Goal: Task Accomplishment & Management: Complete application form

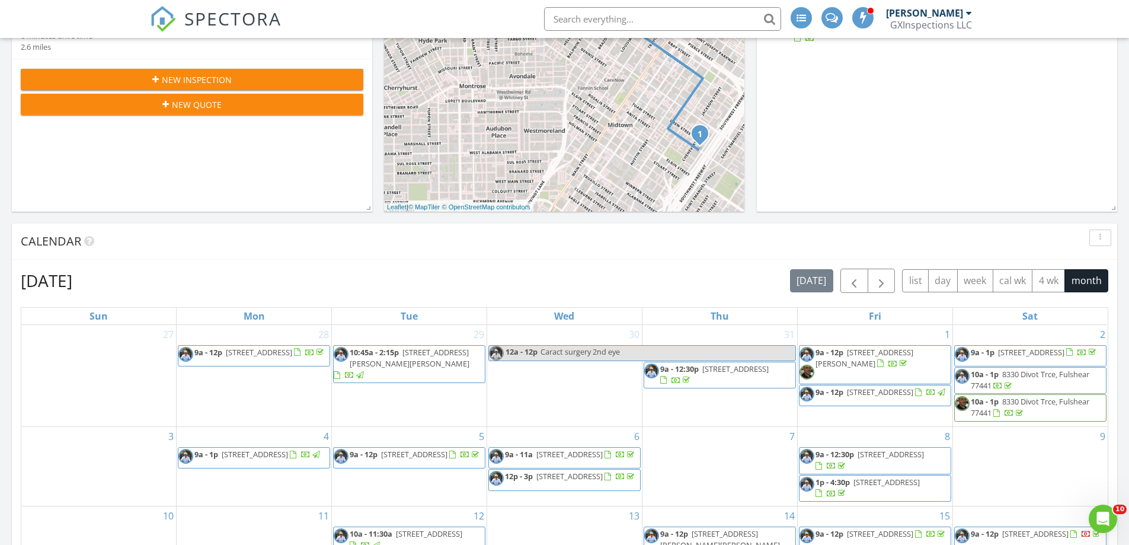
scroll to position [711, 0]
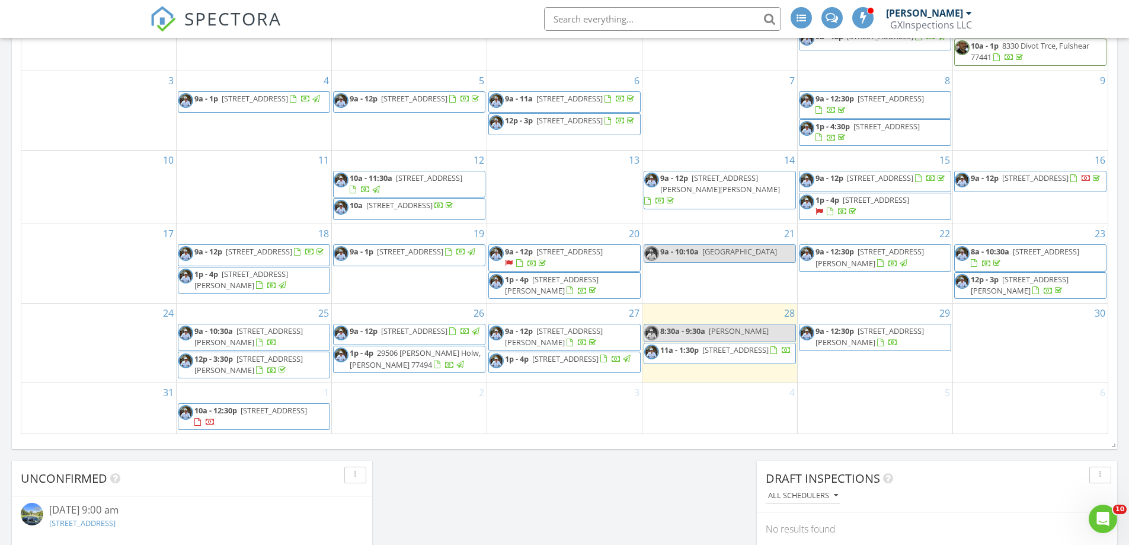
click at [970, 326] on div "30" at bounding box center [1030, 342] width 155 height 79
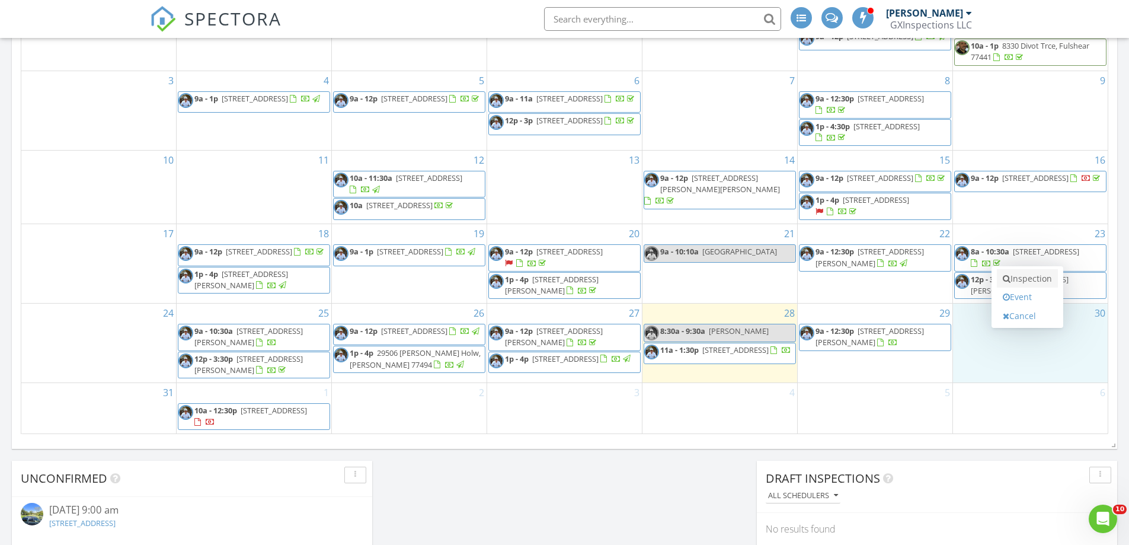
click at [1006, 280] on icon at bounding box center [1007, 278] width 8 height 8
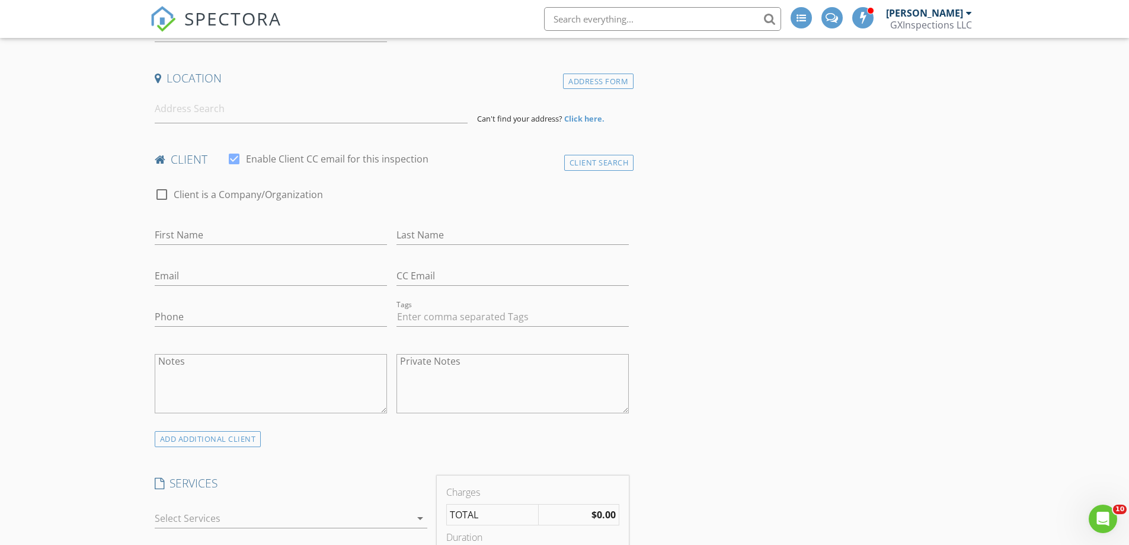
scroll to position [237, 0]
click at [173, 238] on input "First Name" at bounding box center [271, 240] width 232 height 20
type input "[PERSON_NAME]"
click at [613, 165] on div "Client Search" at bounding box center [599, 167] width 70 height 16
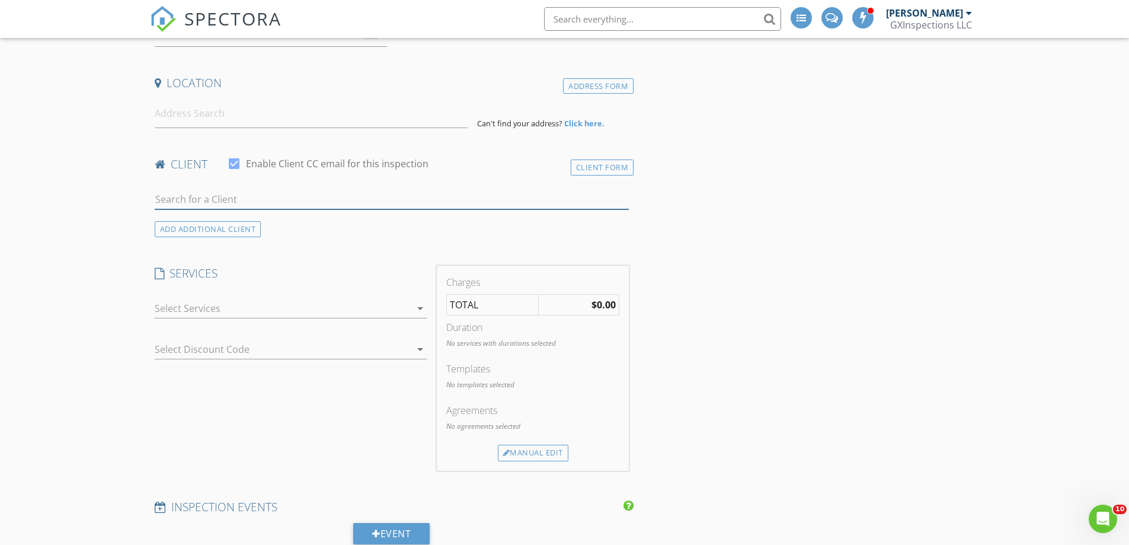
click at [226, 200] on input "text" at bounding box center [392, 200] width 475 height 20
type input "LAMESHA"
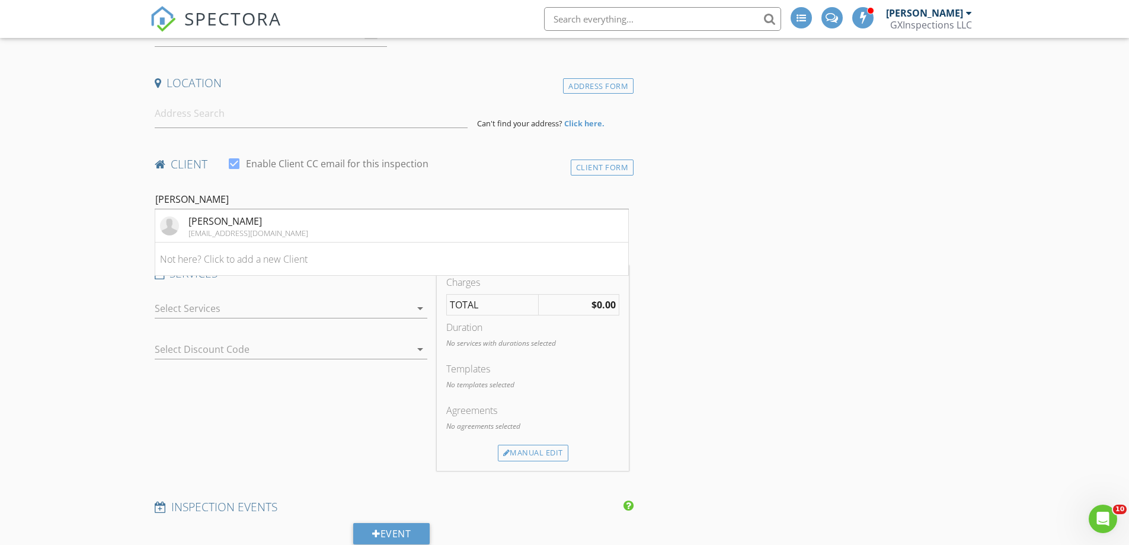
click at [229, 230] on div "[EMAIL_ADDRESS][DOMAIN_NAME]" at bounding box center [248, 232] width 120 height 9
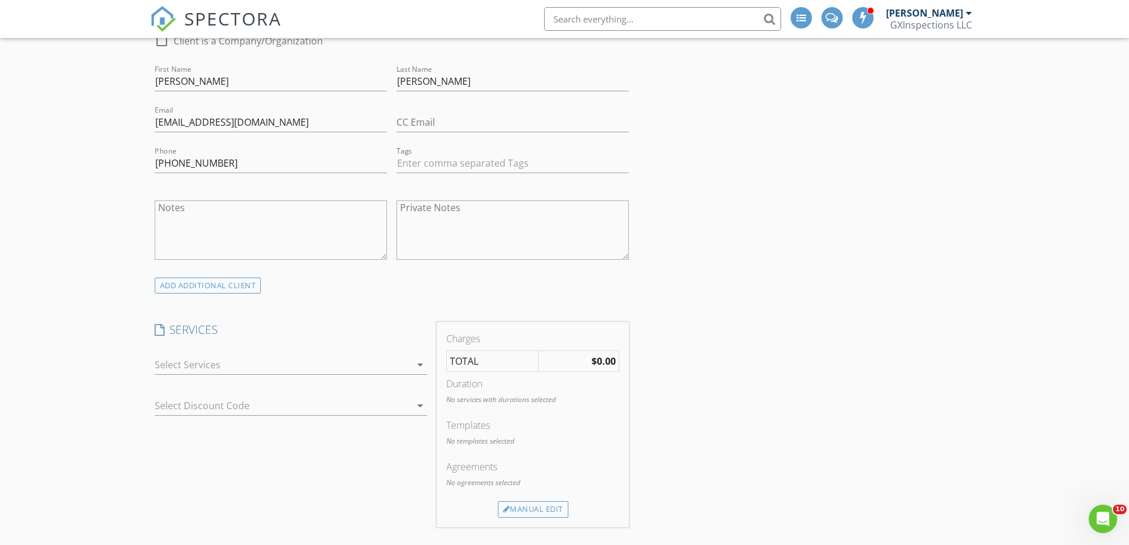
scroll to position [415, 0]
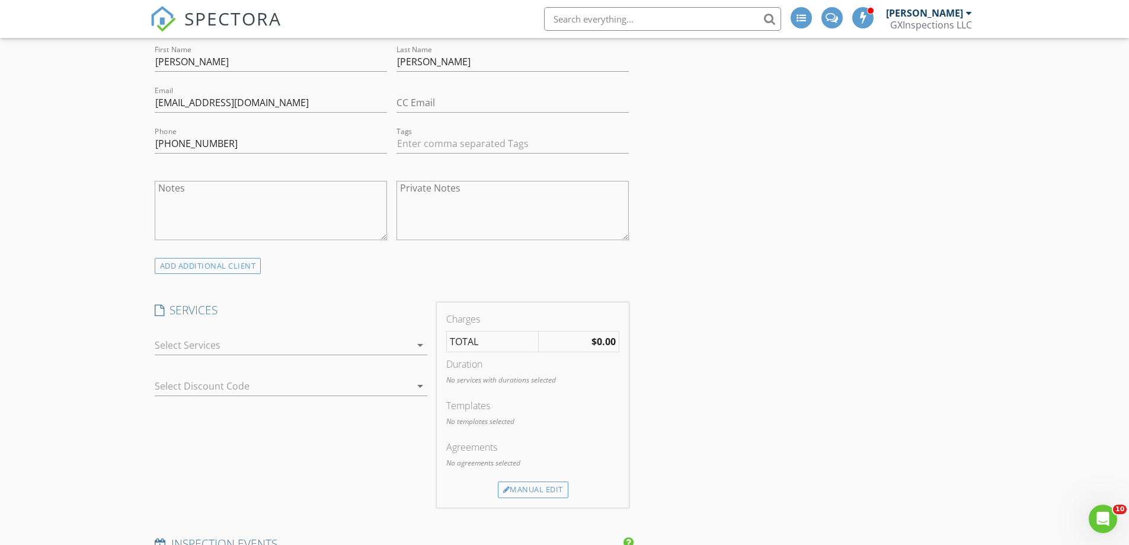
click at [418, 343] on icon "arrow_drop_down" at bounding box center [420, 345] width 14 height 14
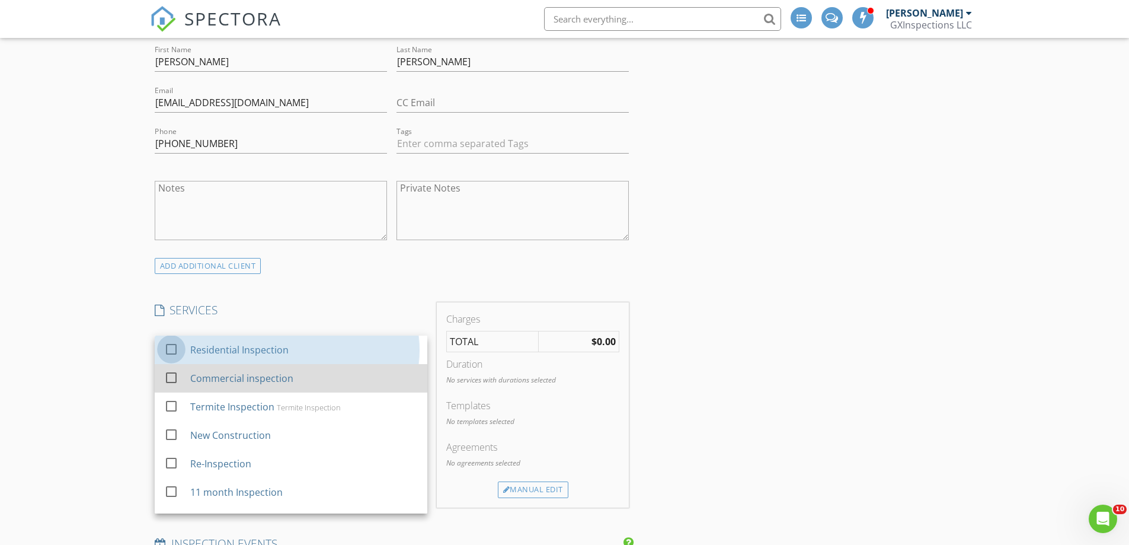
drag, startPoint x: 172, startPoint y: 346, endPoint x: 180, endPoint y: 389, distance: 43.2
click at [171, 350] on div at bounding box center [171, 349] width 20 height 20
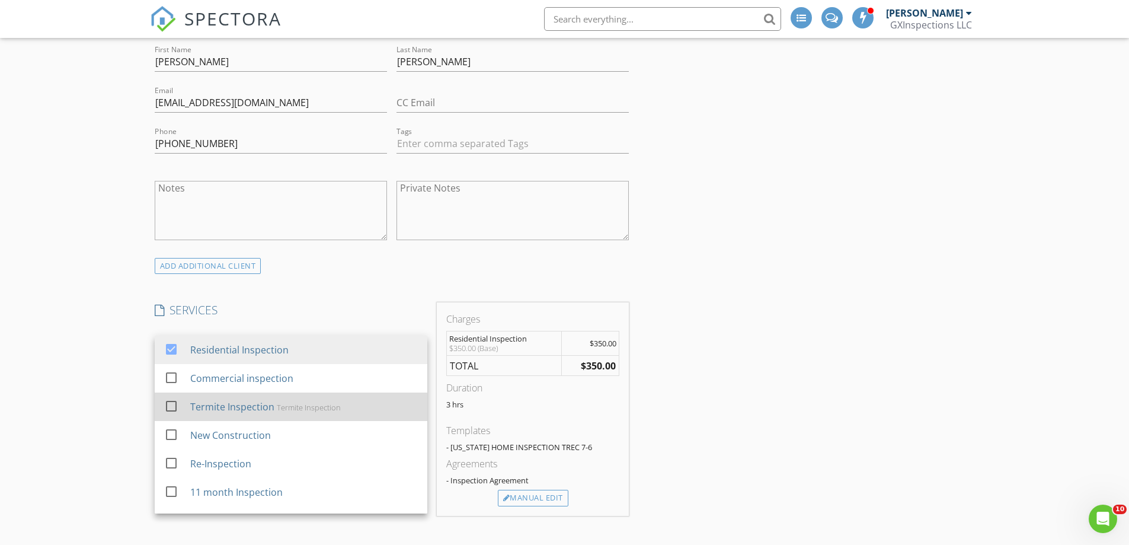
click at [172, 402] on div at bounding box center [171, 406] width 20 height 20
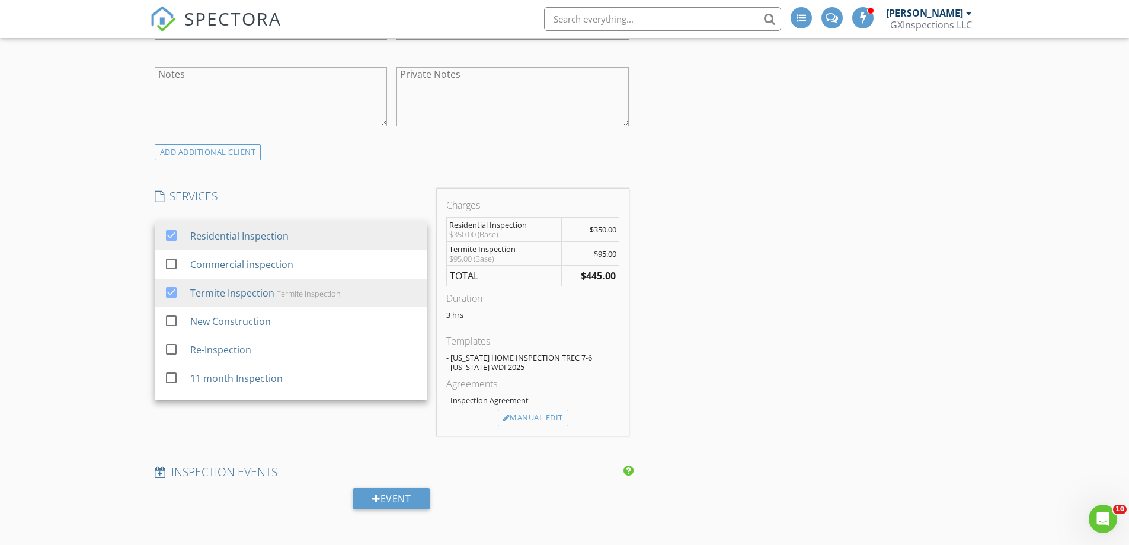
scroll to position [533, 0]
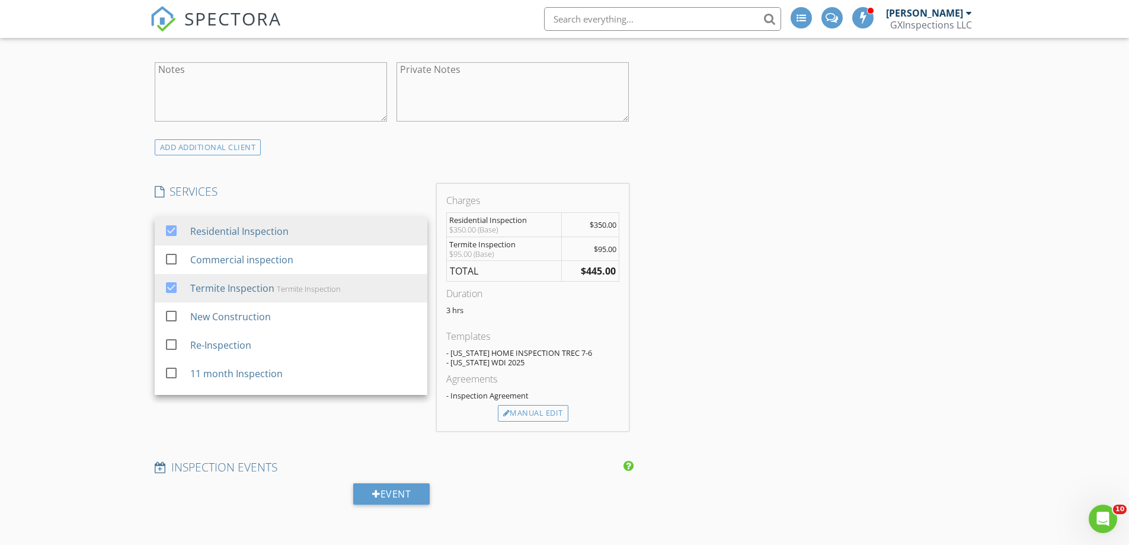
click at [817, 311] on div "INSPECTOR(S) check_box George Chryssochoos PRIMARY check_box_outline_blank Char…" at bounding box center [565, 553] width 830 height 1898
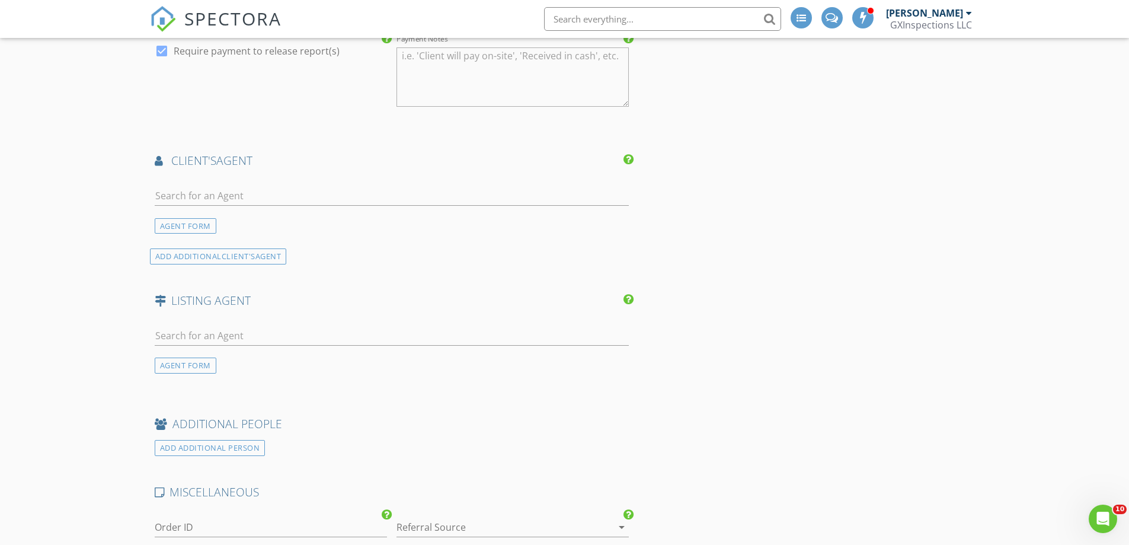
scroll to position [1244, 0]
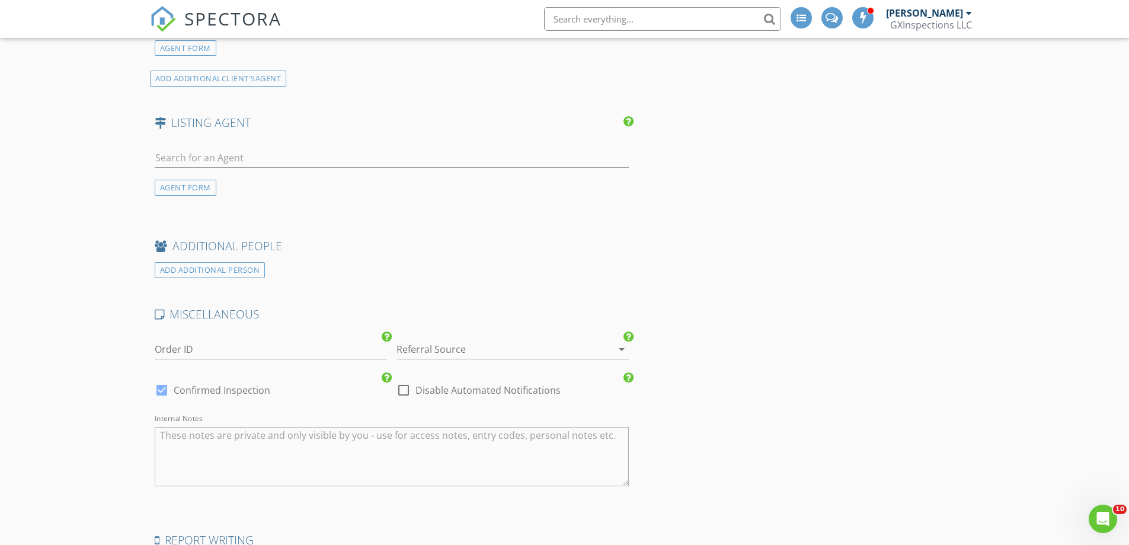
click at [208, 436] on textarea "Internal Notes" at bounding box center [392, 456] width 475 height 59
type textarea "UPSTAIRS BLOWS HOT AIR SHE IS HAVING AC GUY LOOK AT IT"
click at [481, 344] on div at bounding box center [495, 349] width 199 height 19
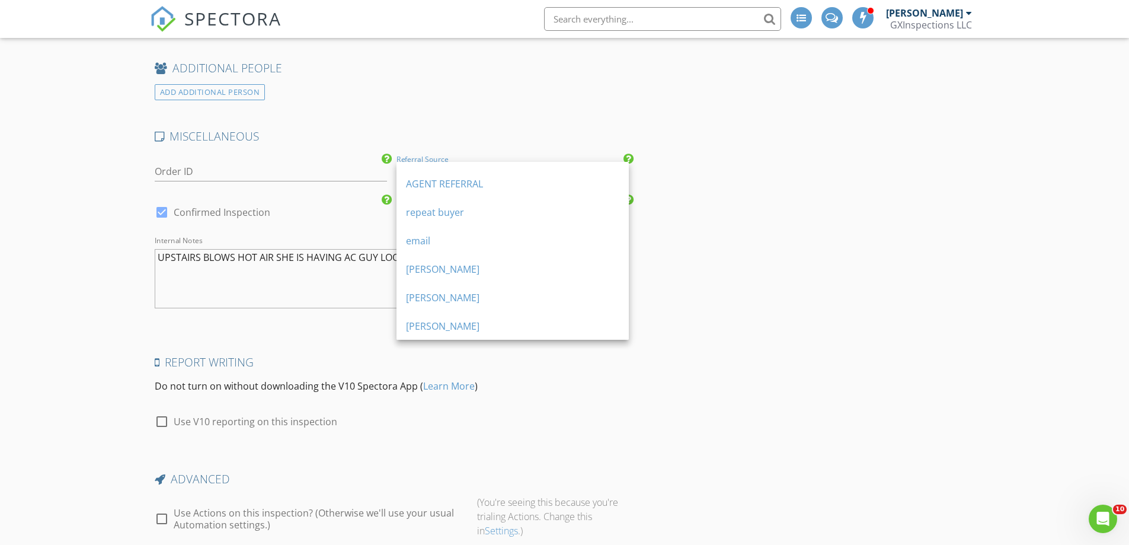
scroll to position [0, 0]
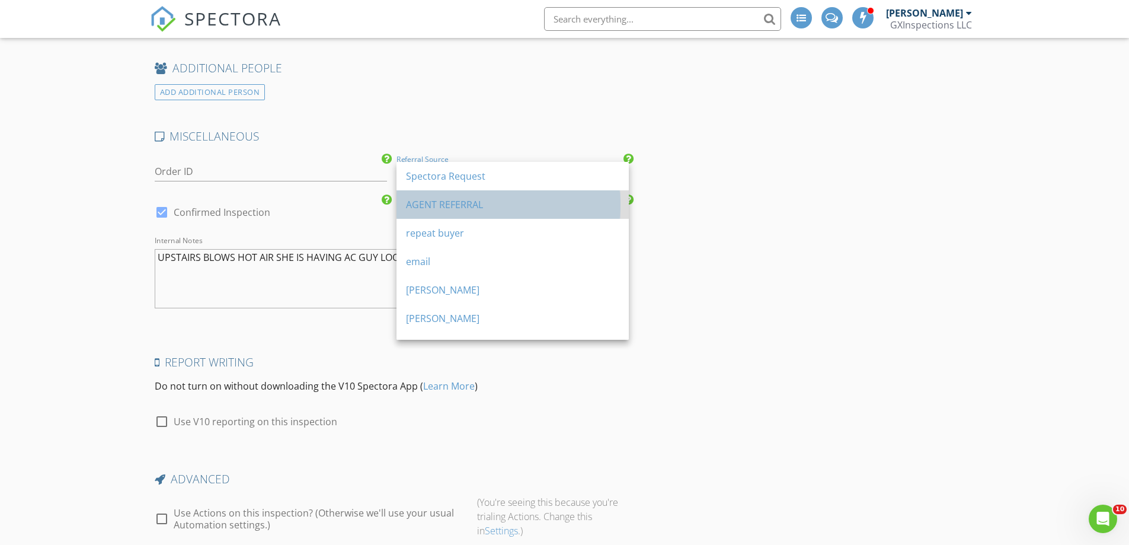
click at [462, 212] on div "AGENT REFERRAL" at bounding box center [512, 204] width 213 height 28
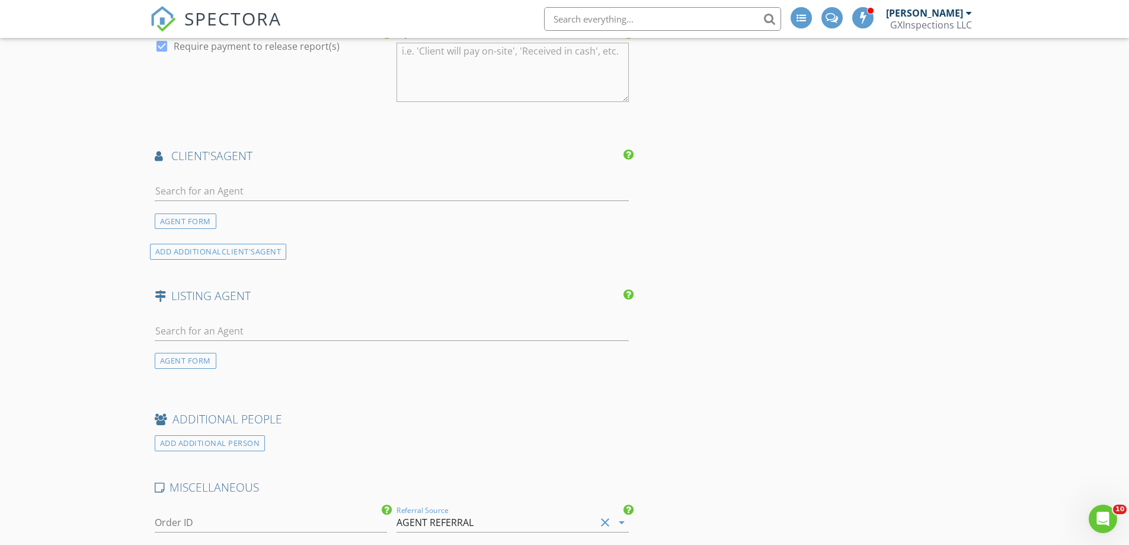
scroll to position [1067, 0]
click at [196, 184] on div at bounding box center [392, 198] width 475 height 39
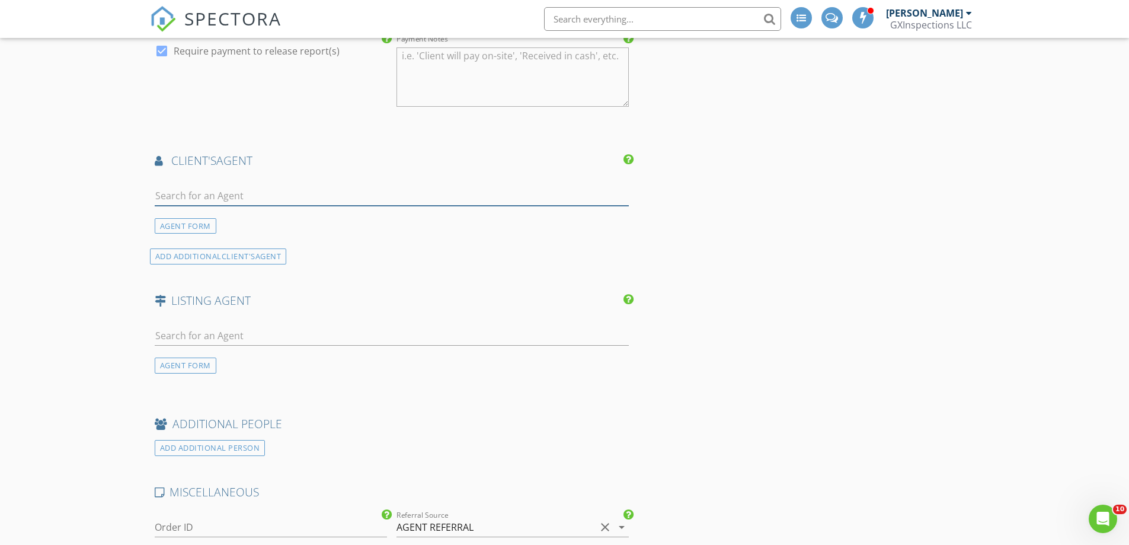
click at [194, 194] on input "text" at bounding box center [392, 196] width 475 height 20
type input "j"
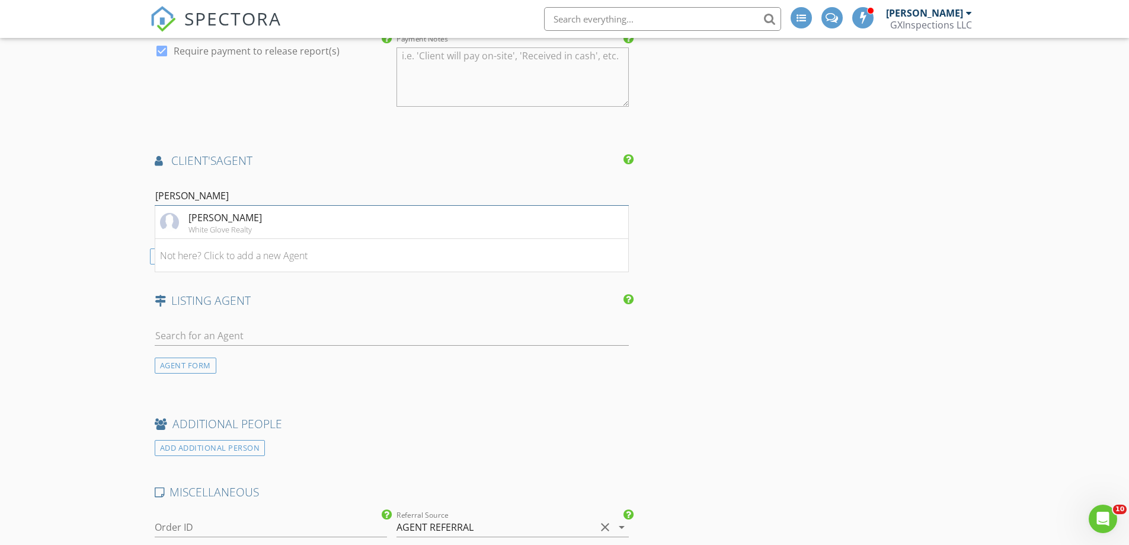
click at [241, 197] on input "Jessica white" at bounding box center [392, 196] width 475 height 20
type input "Jessica wil"
click at [309, 221] on div "No results found. Click to add a new Agent" at bounding box center [249, 222] width 178 height 14
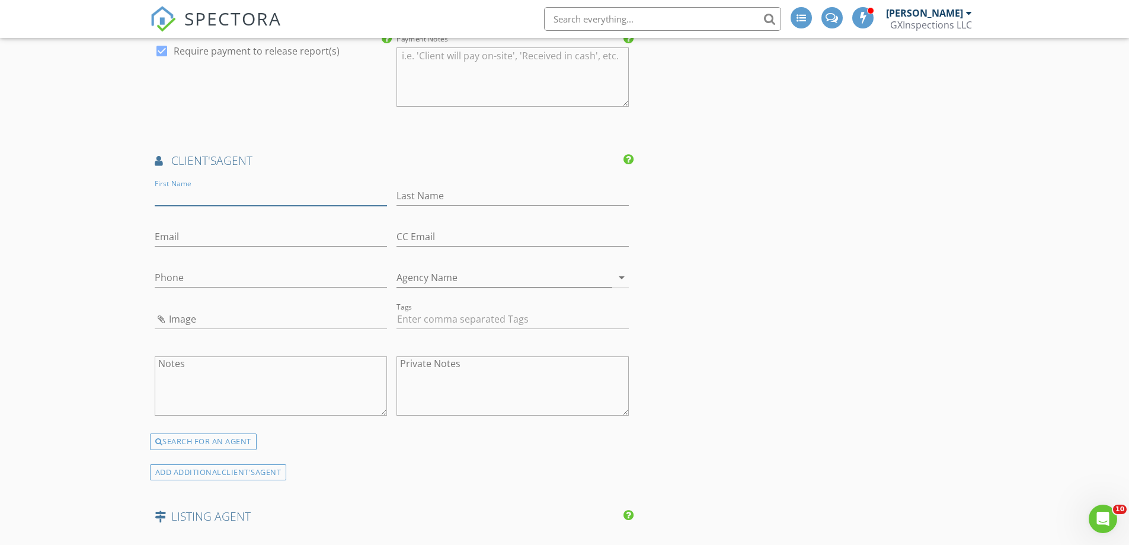
click at [204, 191] on input "First Name" at bounding box center [271, 196] width 232 height 20
paste input "Jessica Wilhite"
drag, startPoint x: 187, startPoint y: 198, endPoint x: 210, endPoint y: 196, distance: 23.8
click at [222, 194] on input "[PERSON_NAME]" at bounding box center [271, 196] width 232 height 20
type input "[PERSON_NAME]"
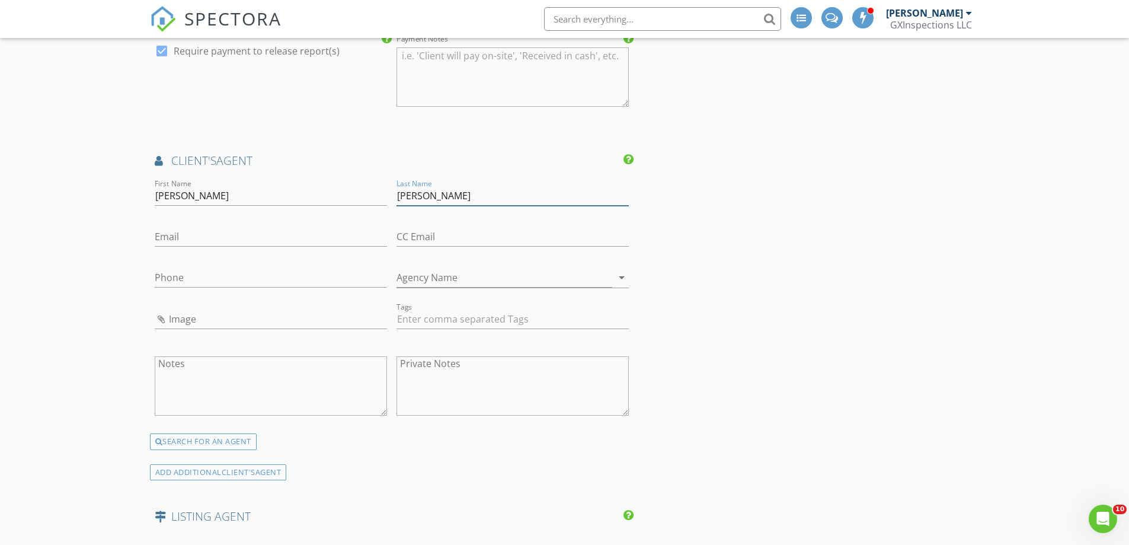
type input "[PERSON_NAME]"
drag, startPoint x: 216, startPoint y: 233, endPoint x: 244, endPoint y: 233, distance: 27.9
click at [216, 233] on input "Email" at bounding box center [271, 237] width 232 height 20
paste input "[PERSON_NAME][EMAIL_ADDRESS][DOMAIN_NAME]"
type input "[PERSON_NAME][EMAIL_ADDRESS][DOMAIN_NAME]"
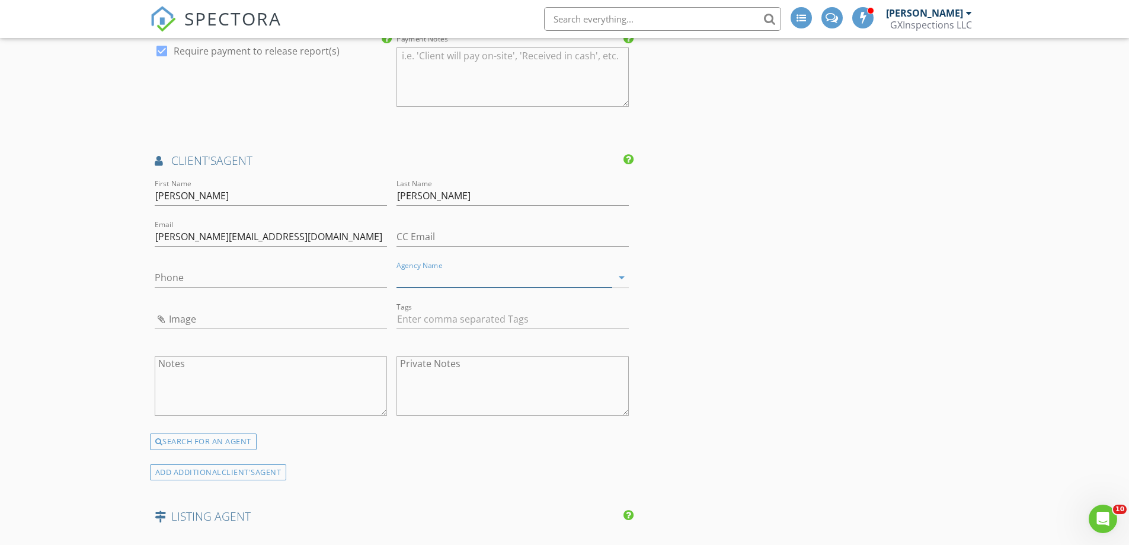
click at [451, 275] on input "Agency Name" at bounding box center [504, 278] width 216 height 20
paste input "[PERSON_NAME] & [PERSON_NAME] Real Estate"
type input "[PERSON_NAME] & [PERSON_NAME] Real Estate"
click at [203, 271] on input "Phone" at bounding box center [271, 278] width 232 height 20
paste input "[PHONE_NUMBER]"
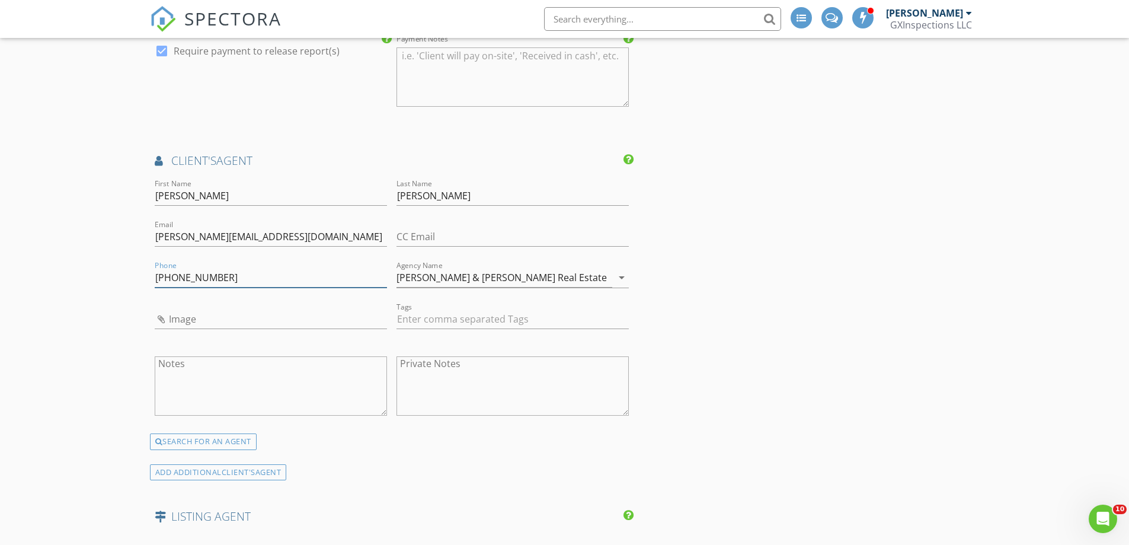
type input "[PHONE_NUMBER]"
click at [183, 318] on input "Image" at bounding box center [271, 319] width 232 height 20
type input "Capture.JPG"
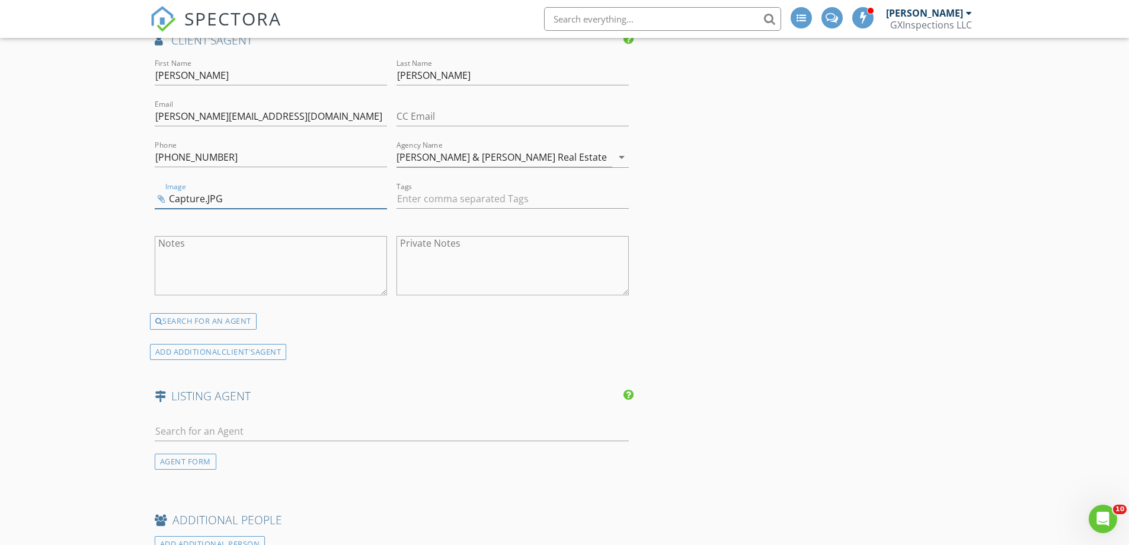
scroll to position [1363, 0]
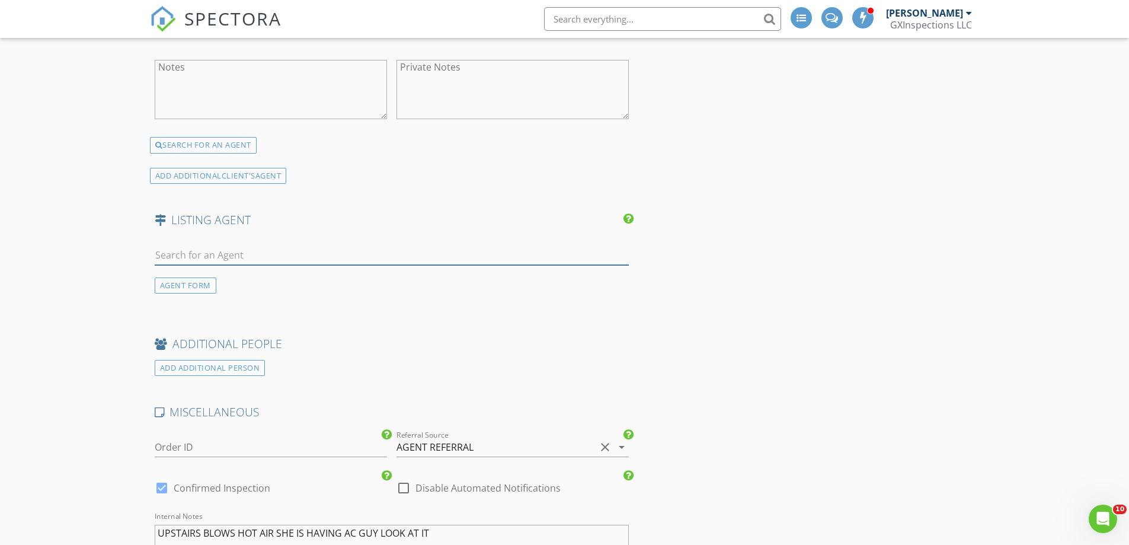
click at [166, 251] on input "text" at bounding box center [392, 255] width 475 height 20
paste input "Zoraya Vela"
type input "Zoraya Vela"
click at [189, 286] on div "Zoraya Vela No results found. Click to add a new Agent AGENT FORM" at bounding box center [392, 264] width 484 height 57
click at [189, 286] on div "No results found. Click to add a new Agent" at bounding box center [249, 281] width 178 height 14
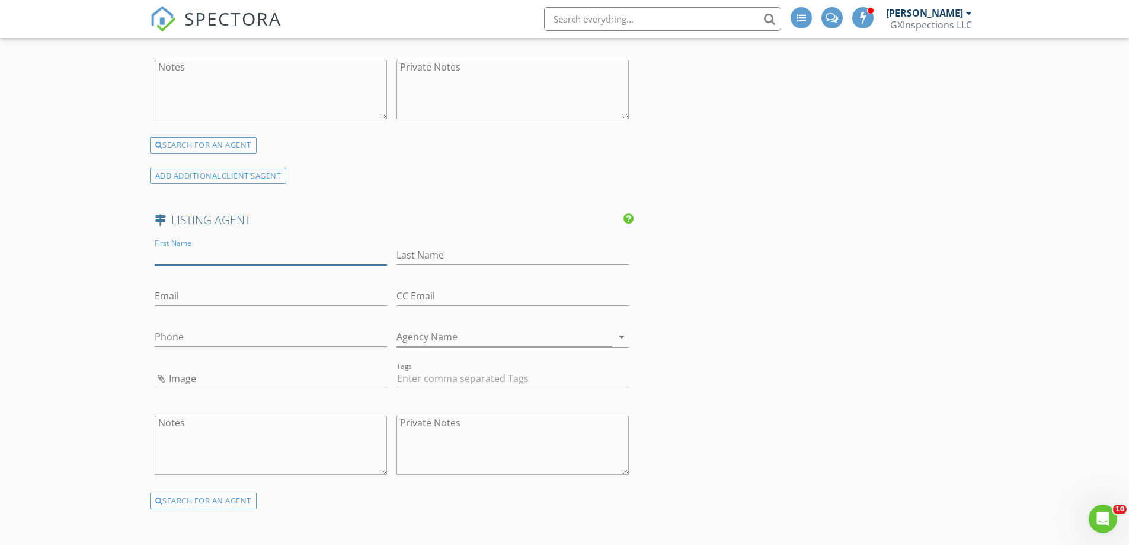
click at [192, 252] on input "First Name" at bounding box center [271, 255] width 232 height 20
paste input "Zoraya Vela"
drag, startPoint x: 187, startPoint y: 255, endPoint x: 211, endPoint y: 255, distance: 23.7
click at [211, 255] on input "Zoraya Vela" at bounding box center [271, 255] width 232 height 20
type input "Zoraya"
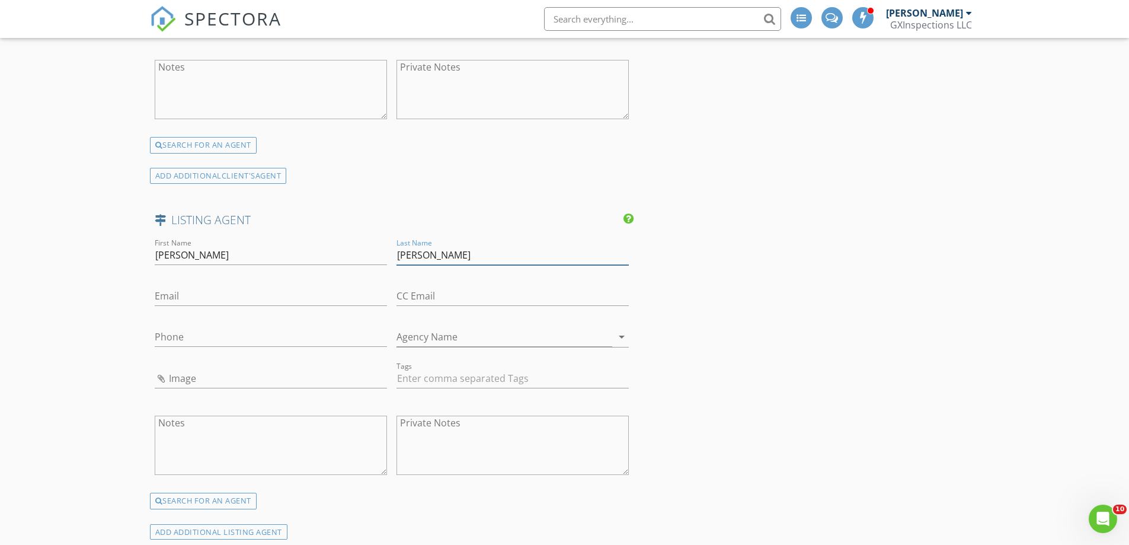
type input "Vela"
drag, startPoint x: 444, startPoint y: 342, endPoint x: 451, endPoint y: 342, distance: 7.1
click at [444, 342] on input "Agency Name" at bounding box center [504, 337] width 216 height 20
paste input "Vive Realty LLC"
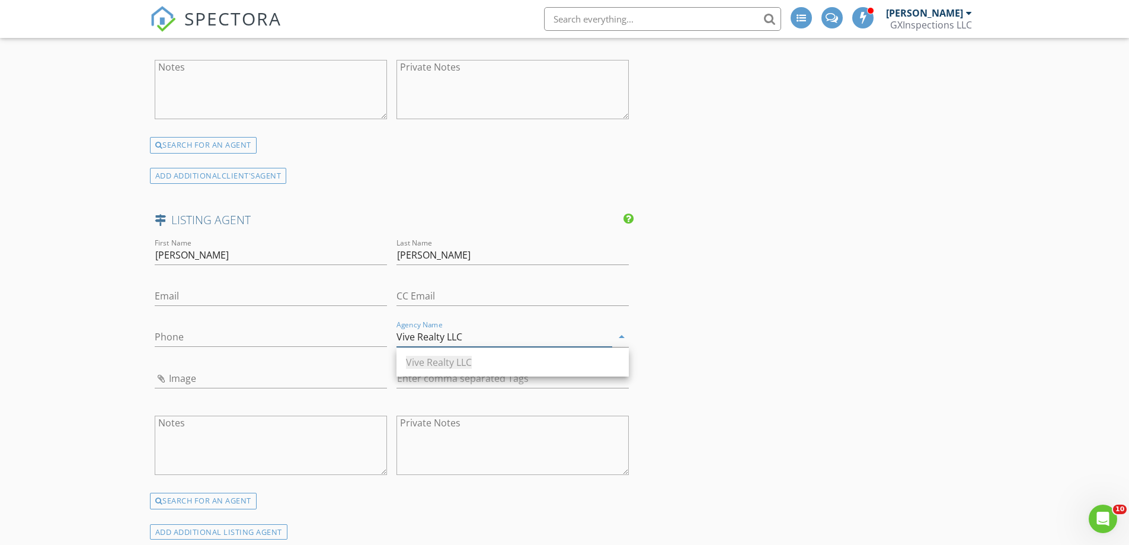
type input "Vive Realty LLC"
click at [190, 297] on input "Email" at bounding box center [271, 296] width 232 height 20
paste input "zorayarealestate@gmail.com"
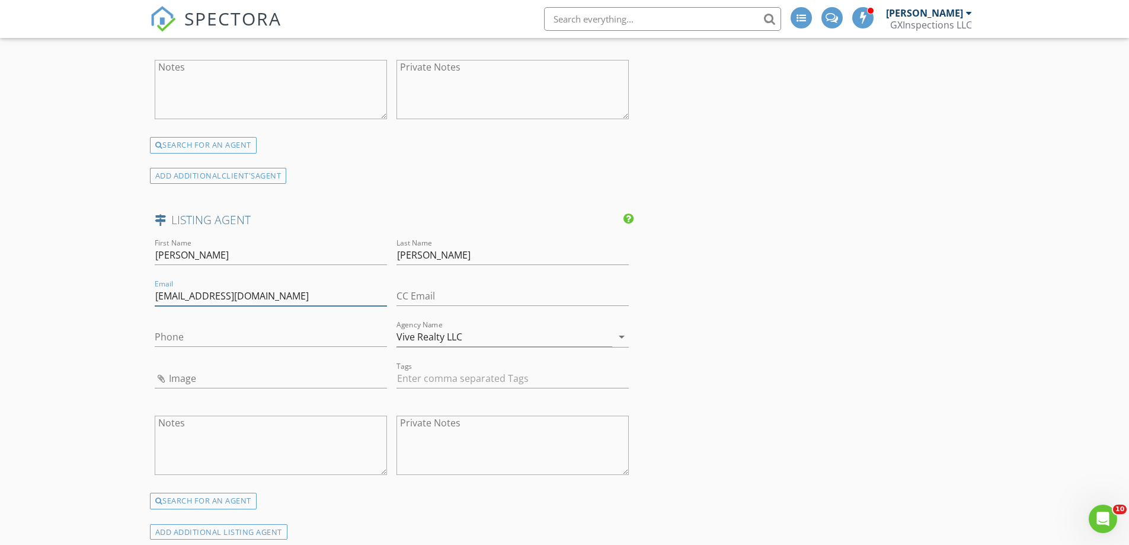
type input "zorayarealestate@gmail.com"
click at [191, 330] on input "Phone" at bounding box center [271, 337] width 232 height 20
paste input "832-966-1533"
type input "832-966-1533"
click at [178, 377] on input "Image" at bounding box center [271, 379] width 232 height 20
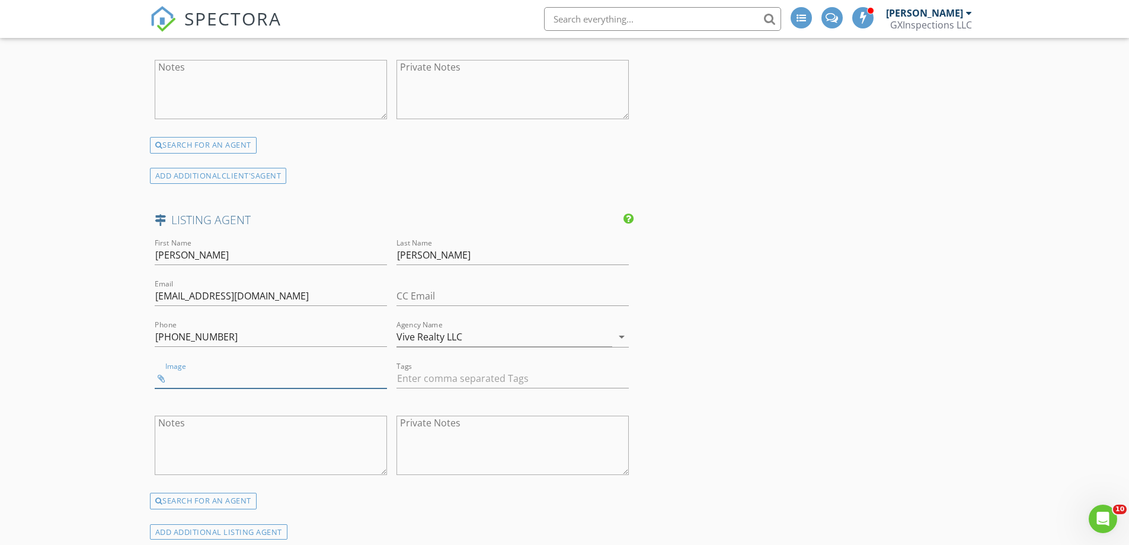
type input "Capture.JPG"
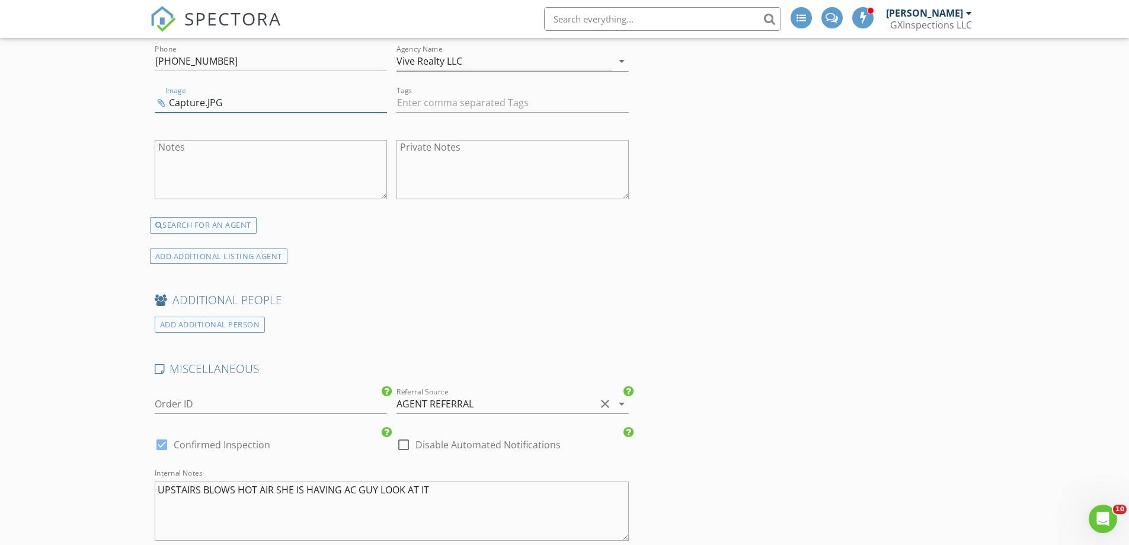
scroll to position [1659, 0]
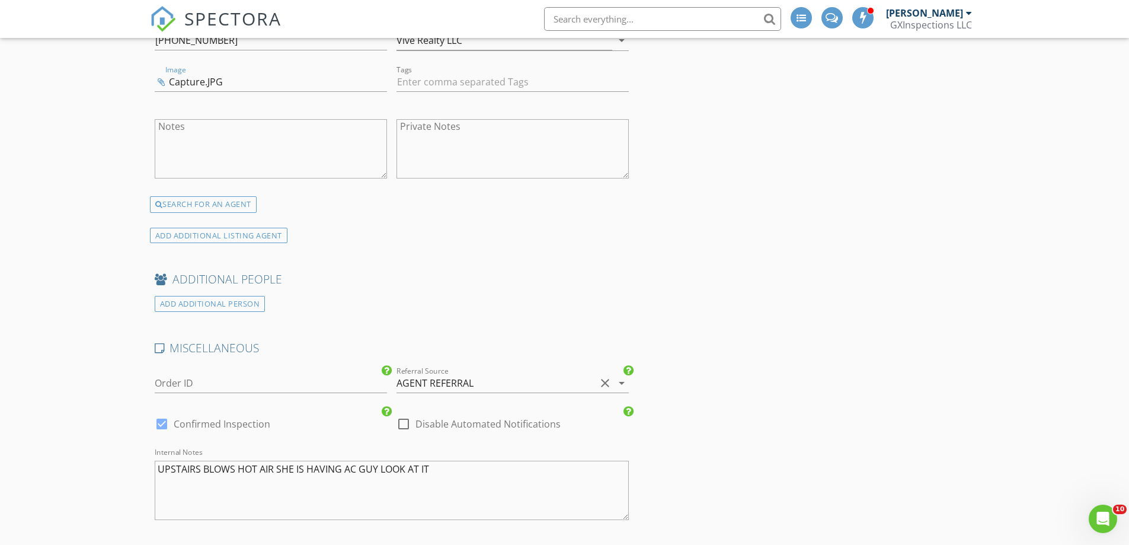
click at [404, 421] on div at bounding box center [403, 424] width 20 height 20
checkbox input "true"
drag, startPoint x: 160, startPoint y: 425, endPoint x: 424, endPoint y: 421, distance: 263.7
click at [168, 425] on div at bounding box center [162, 424] width 20 height 20
checkbox input "false"
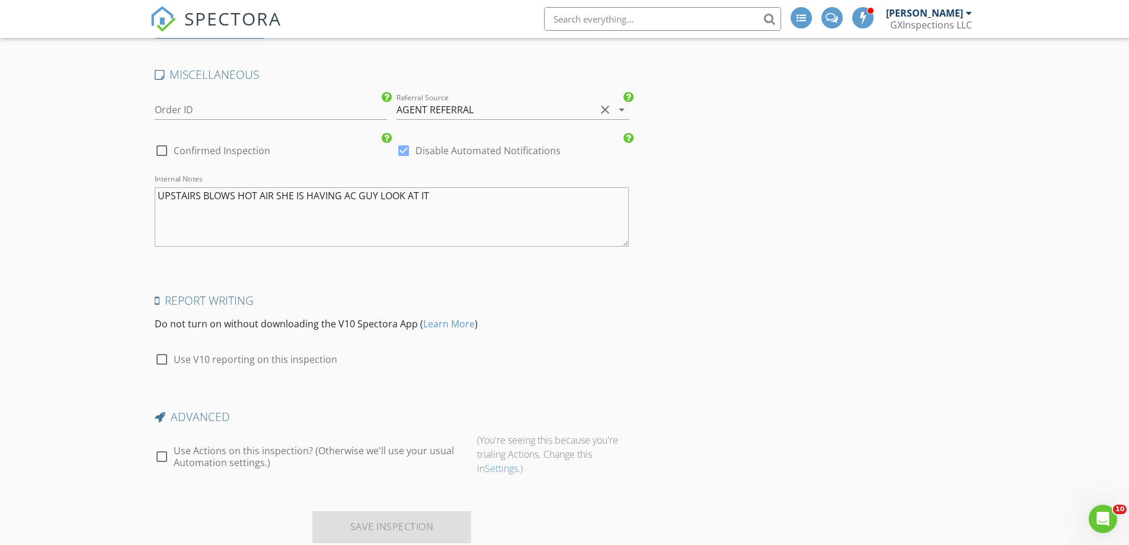
scroll to position [1968, 0]
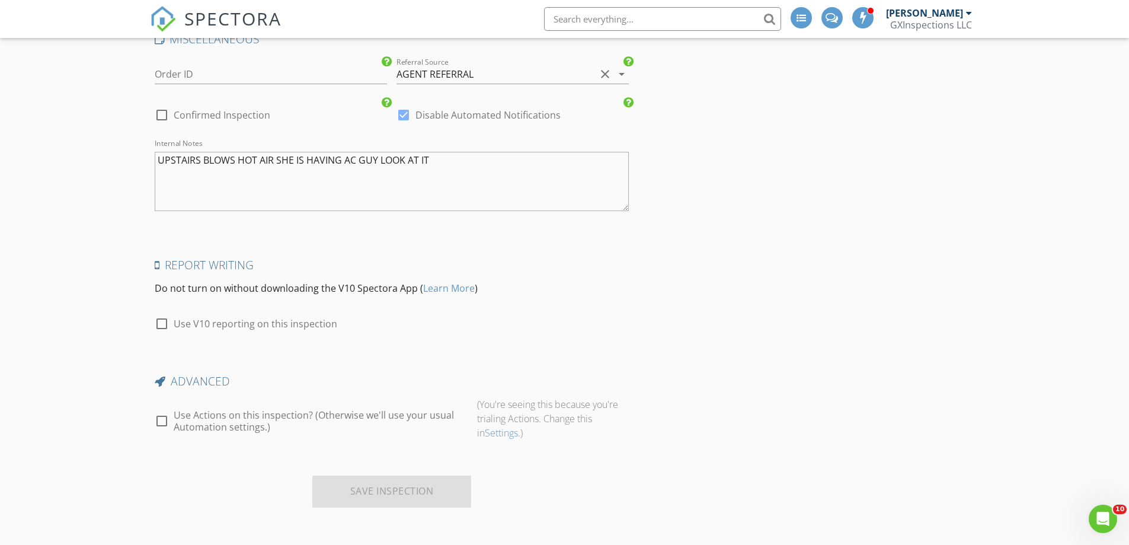
click at [591, 308] on div "Report Writing Do not turn on without downloading the V10 Spectora App ( Learn …" at bounding box center [392, 301] width 484 height 88
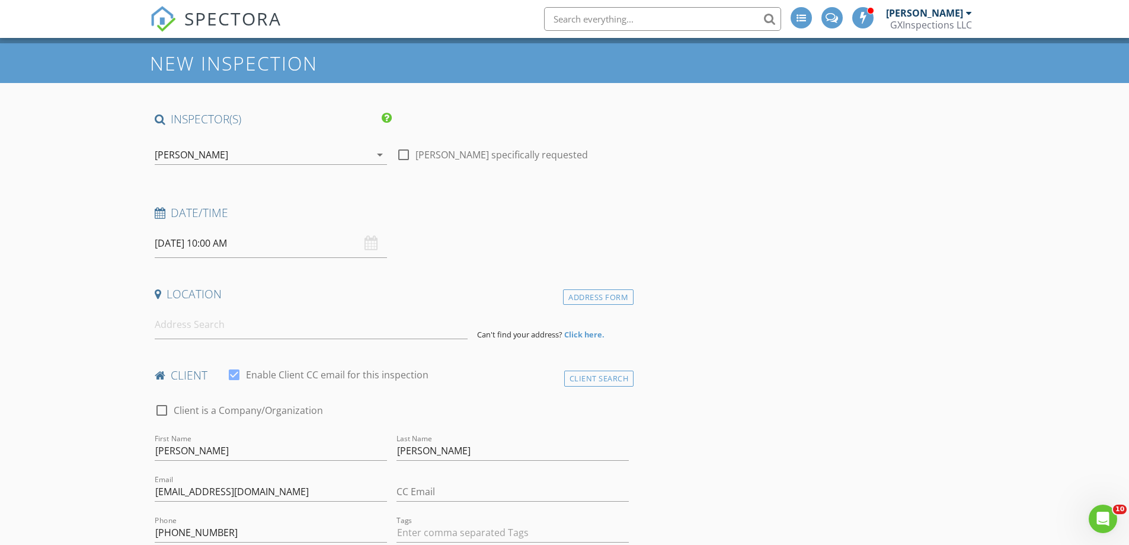
scroll to position [12, 0]
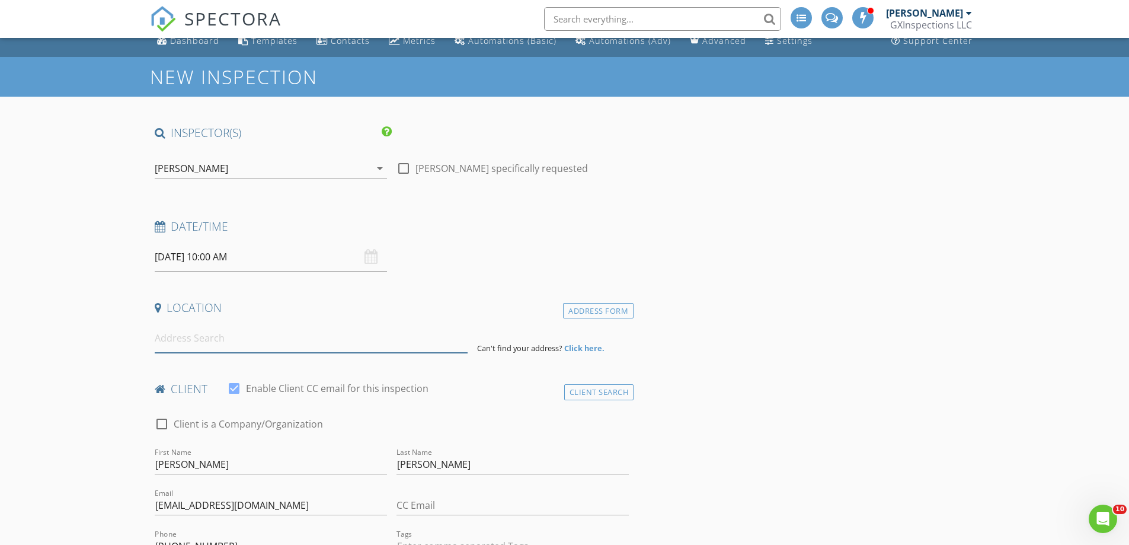
click at [210, 338] on input at bounding box center [311, 338] width 313 height 29
click at [260, 338] on input "4611 Cashel Castle dr" at bounding box center [311, 338] width 313 height 29
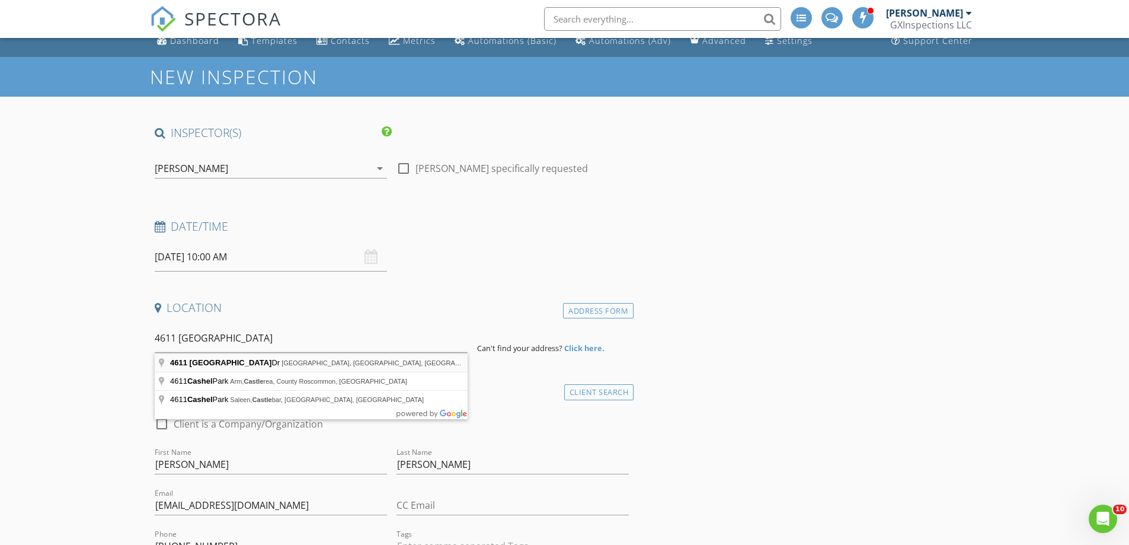
type input "4611 Cashel Castle Dr, Houston, TX, USA"
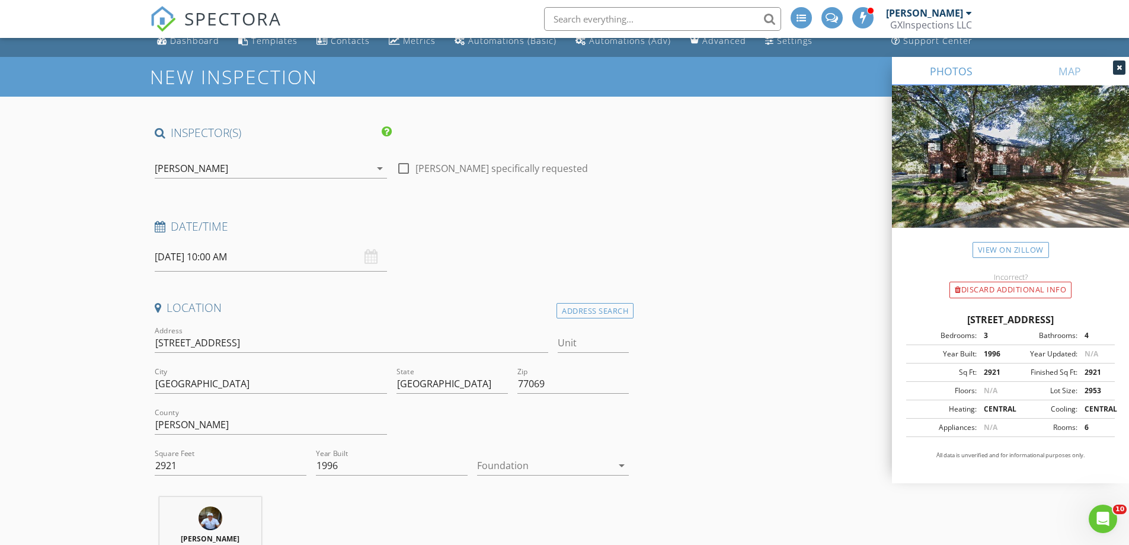
click at [621, 458] on icon "arrow_drop_down" at bounding box center [621, 465] width 14 height 14
click at [519, 492] on div "Slab" at bounding box center [552, 495] width 133 height 14
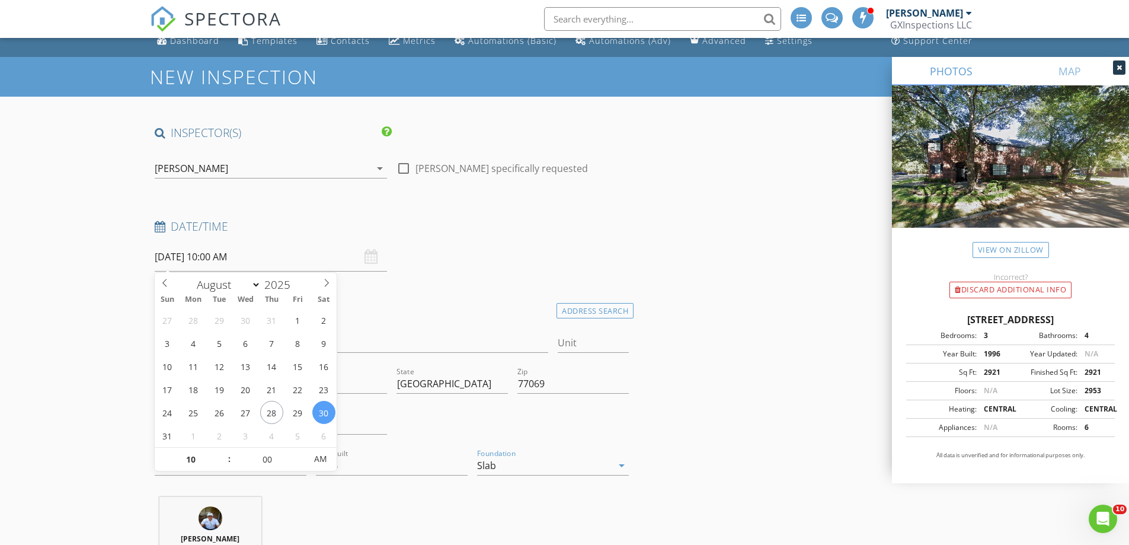
click at [269, 264] on input "08/30/2025 10:00 AM" at bounding box center [271, 256] width 232 height 29
type input "09"
type input "08/30/2025 9:00 AM"
click at [226, 465] on span at bounding box center [223, 465] width 8 height 12
type input "08"
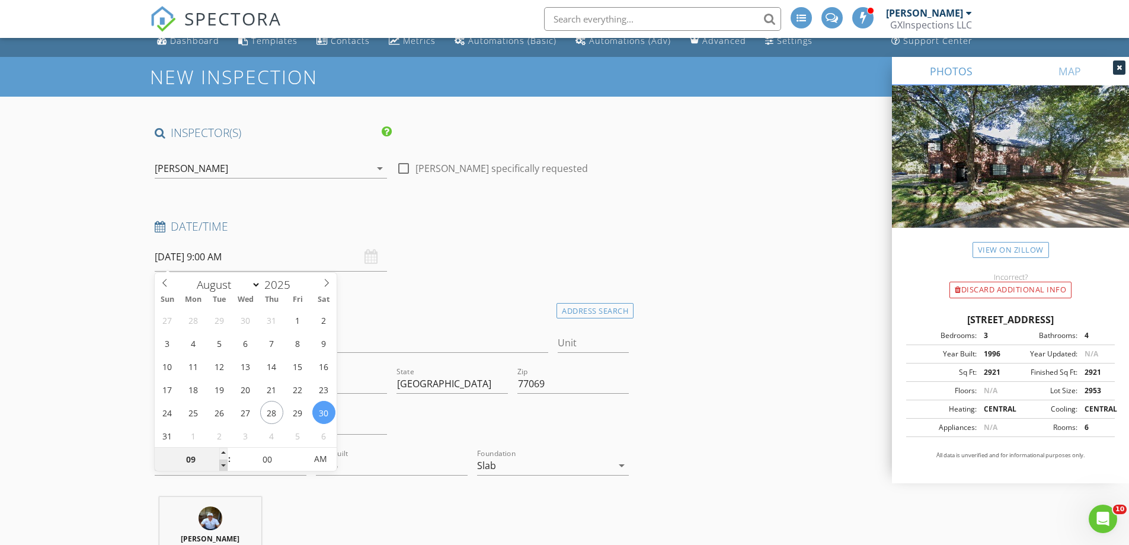
type input "08/30/2025 8:00 AM"
click at [226, 465] on span at bounding box center [223, 465] width 8 height 12
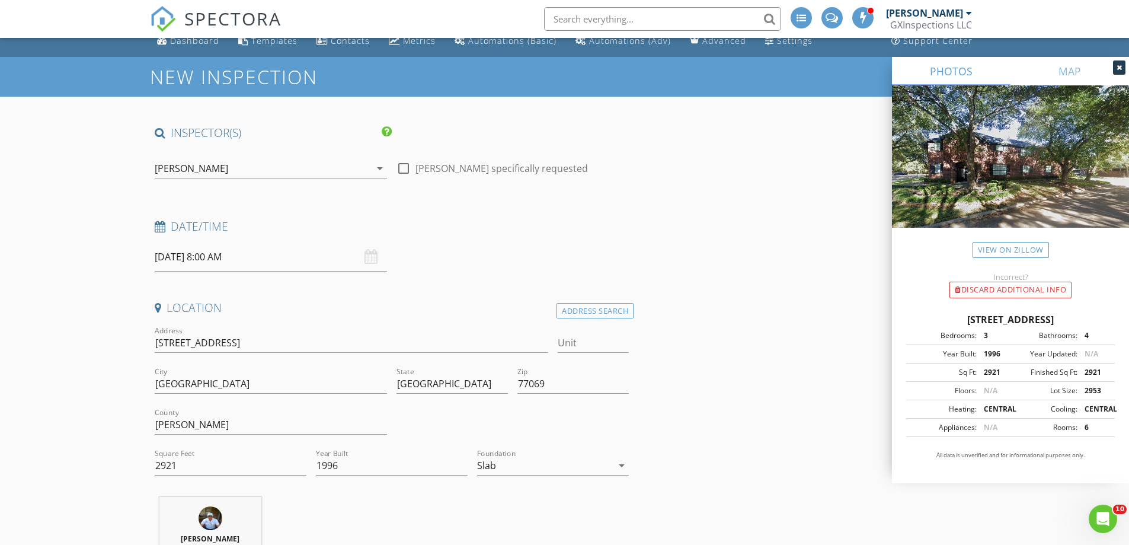
click at [497, 226] on h4 "Date/Time" at bounding box center [392, 226] width 475 height 15
drag, startPoint x: 398, startPoint y: 159, endPoint x: 409, endPoint y: 166, distance: 12.5
click at [403, 164] on div at bounding box center [403, 168] width 20 height 20
checkbox input "true"
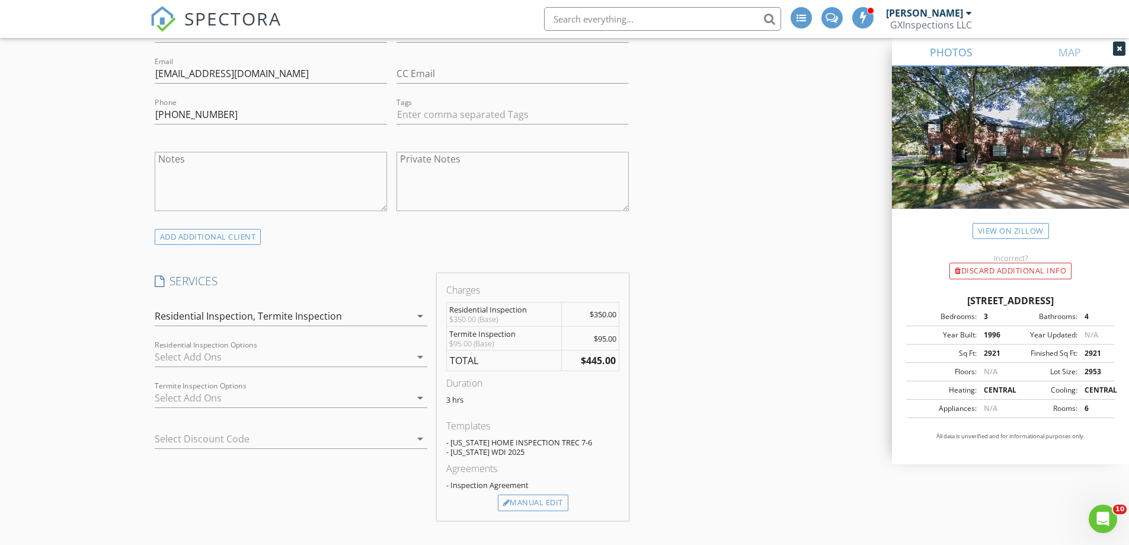
scroll to position [723, 0]
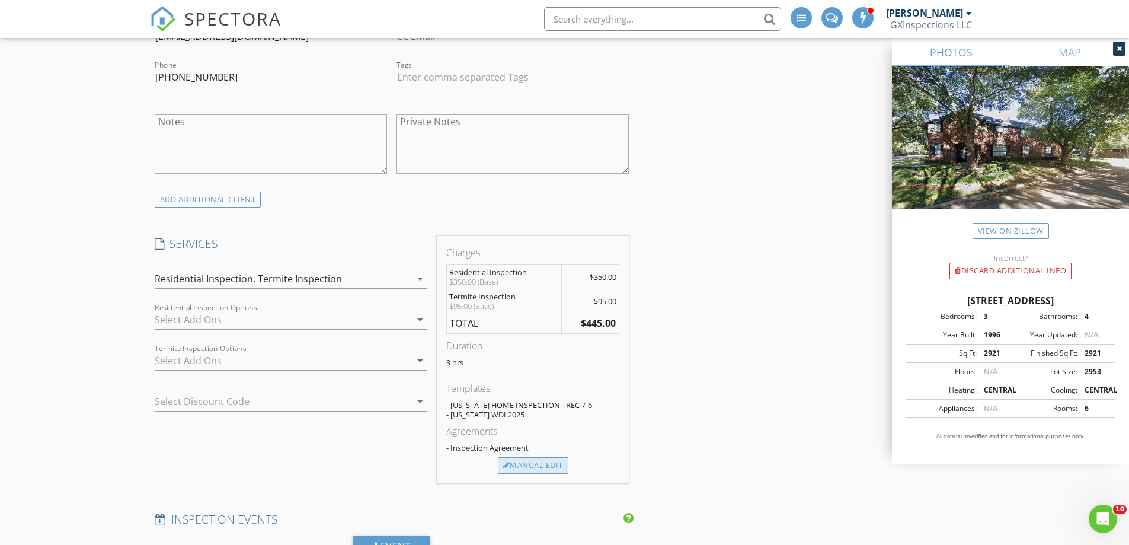
click at [542, 460] on div "Manual Edit" at bounding box center [533, 465] width 71 height 17
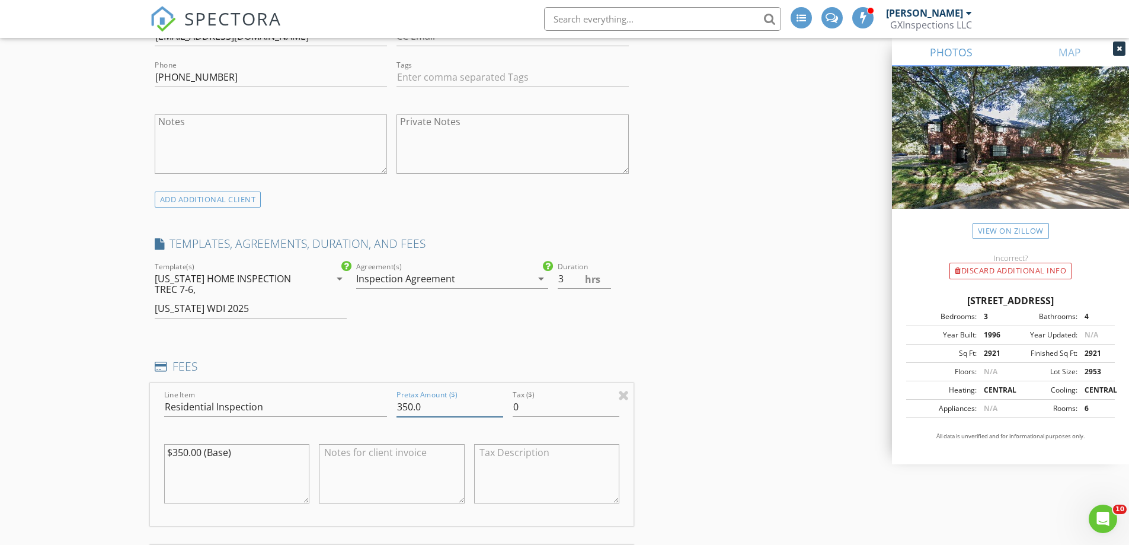
drag, startPoint x: 410, startPoint y: 405, endPoint x: 383, endPoint y: 408, distance: 26.8
click at [383, 408] on div "Line Item Residential Inspection Pretax Amount ($) 350.0 Tax ($) 0 $350.00 (Bas…" at bounding box center [392, 454] width 484 height 143
drag, startPoint x: 414, startPoint y: 405, endPoint x: 367, endPoint y: 408, distance: 46.9
click at [368, 408] on div "Line Item Residential Inspection Pretax Amount ($) 350.0 Tax ($) 0 $350.00 (Bas…" at bounding box center [392, 454] width 484 height 143
drag, startPoint x: 752, startPoint y: 370, endPoint x: 657, endPoint y: 363, distance: 95.1
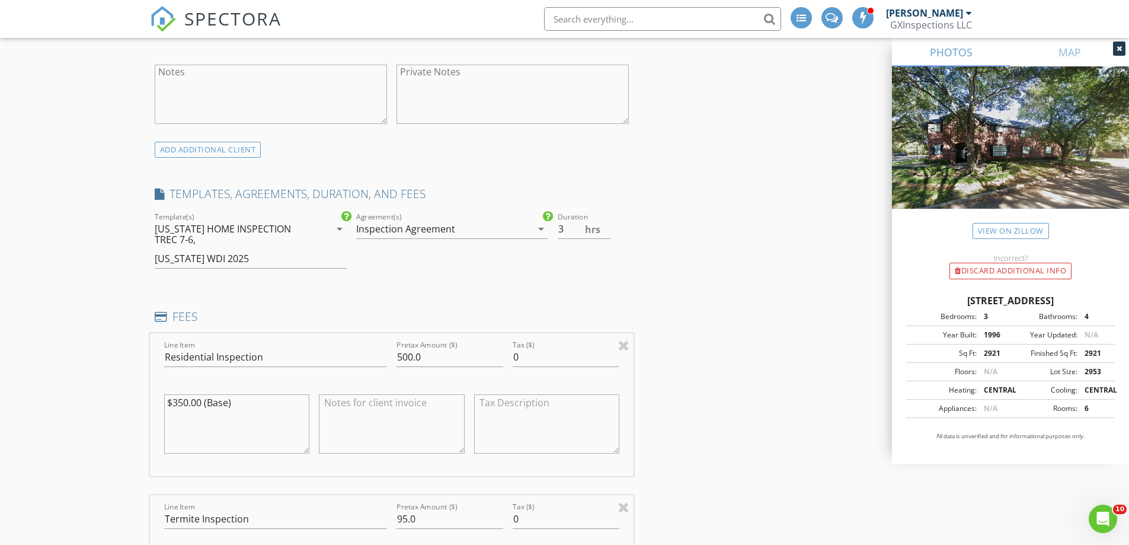
scroll to position [960, 0]
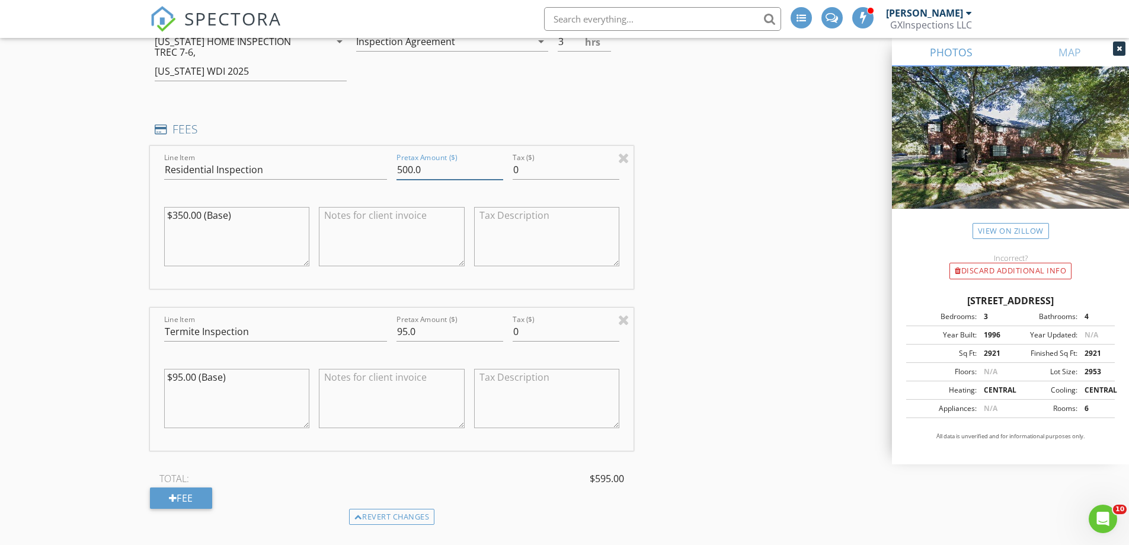
drag, startPoint x: 412, startPoint y: 167, endPoint x: 397, endPoint y: 164, distance: 15.1
click at [397, 164] on input "500.0" at bounding box center [449, 170] width 107 height 20
type input "405.0"
drag, startPoint x: 792, startPoint y: 270, endPoint x: 582, endPoint y: 409, distance: 250.9
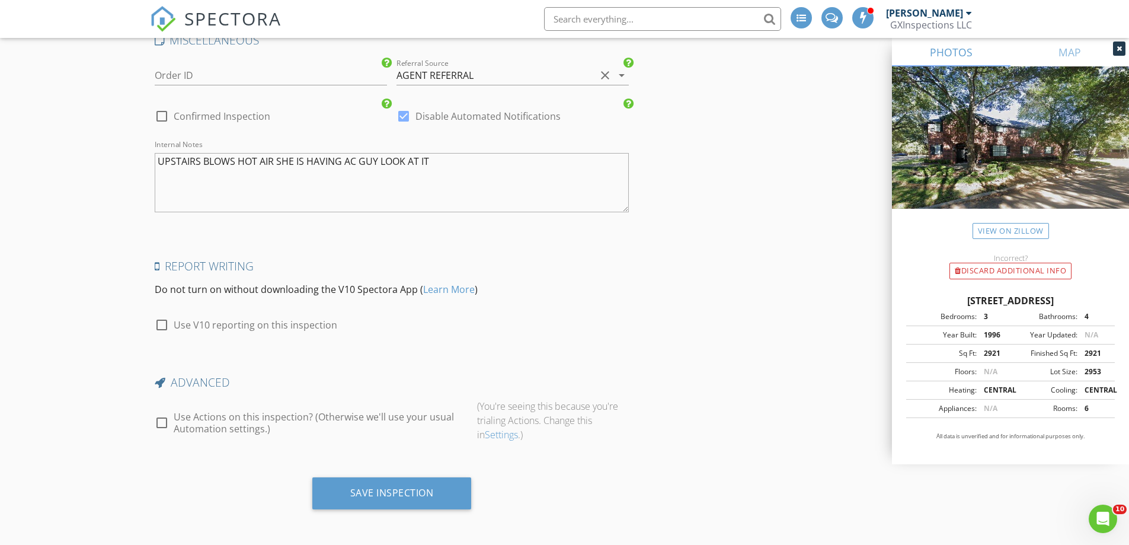
scroll to position [2489, 0]
click at [373, 494] on div "Save Inspection" at bounding box center [392, 491] width 84 height 12
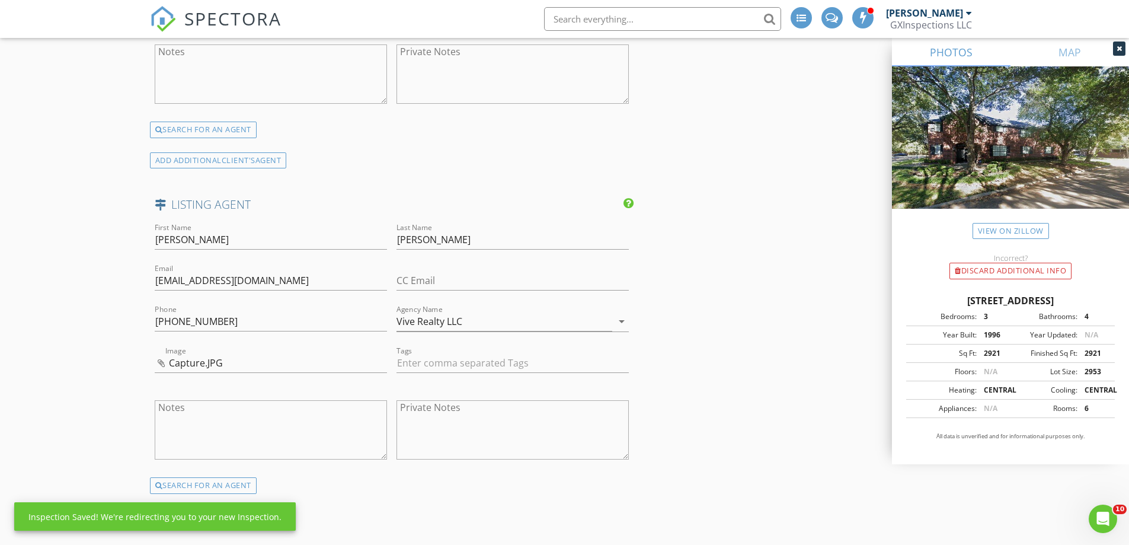
scroll to position [1897, 0]
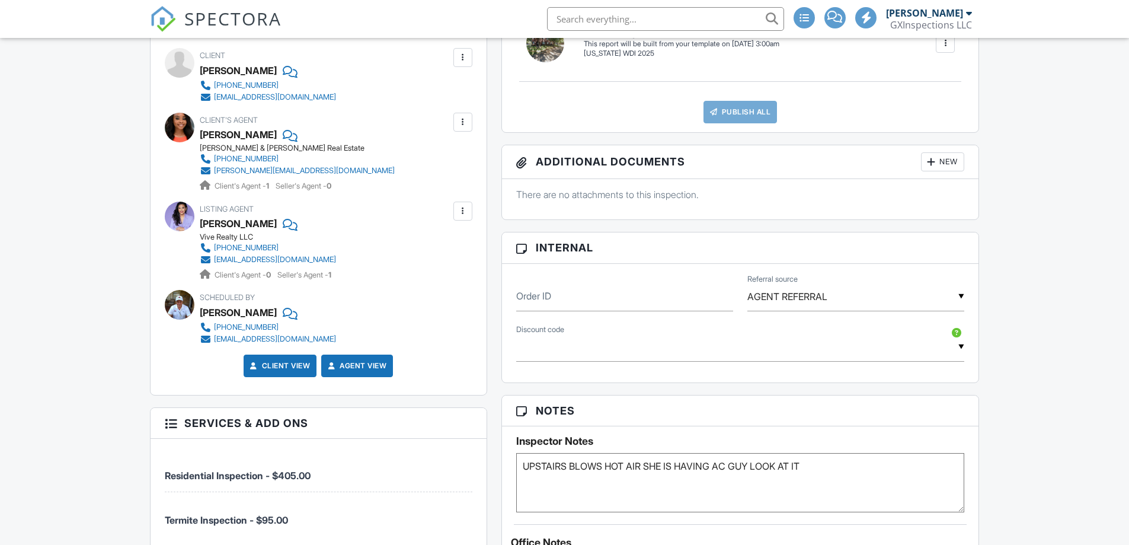
scroll to position [593, 0]
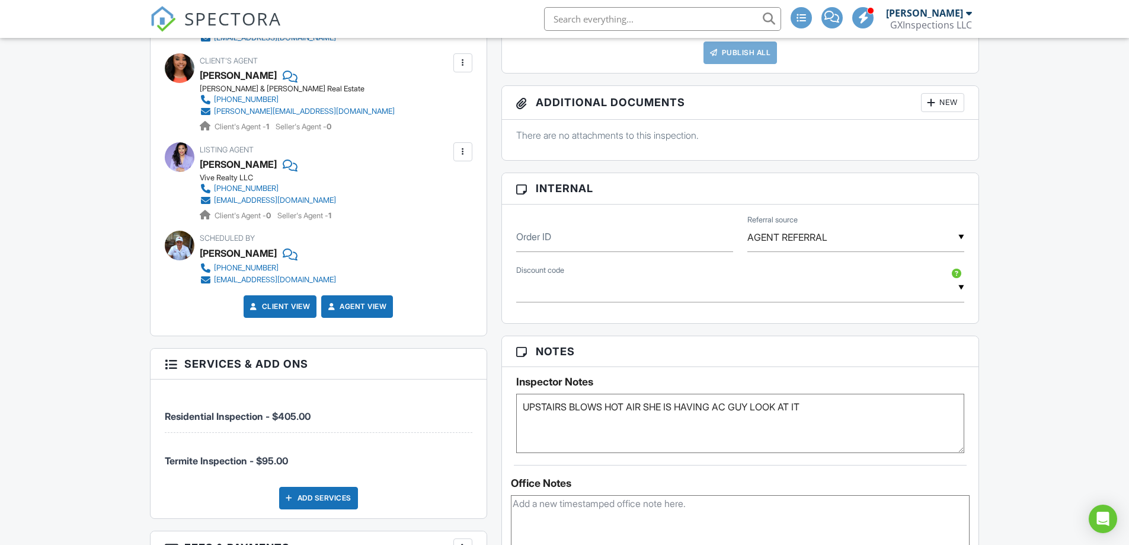
click at [520, 405] on textarea "UPSTAIRS BLOWS HOT AIR SHE IS HAVING AC GUY LOOK AT IT" at bounding box center [740, 422] width 449 height 59
click at [846, 442] on textarea "UPSTAIRS BLOWS HOT AIR SHE IS HAVING AC GUY LOOK AT IT" at bounding box center [740, 422] width 449 height 59
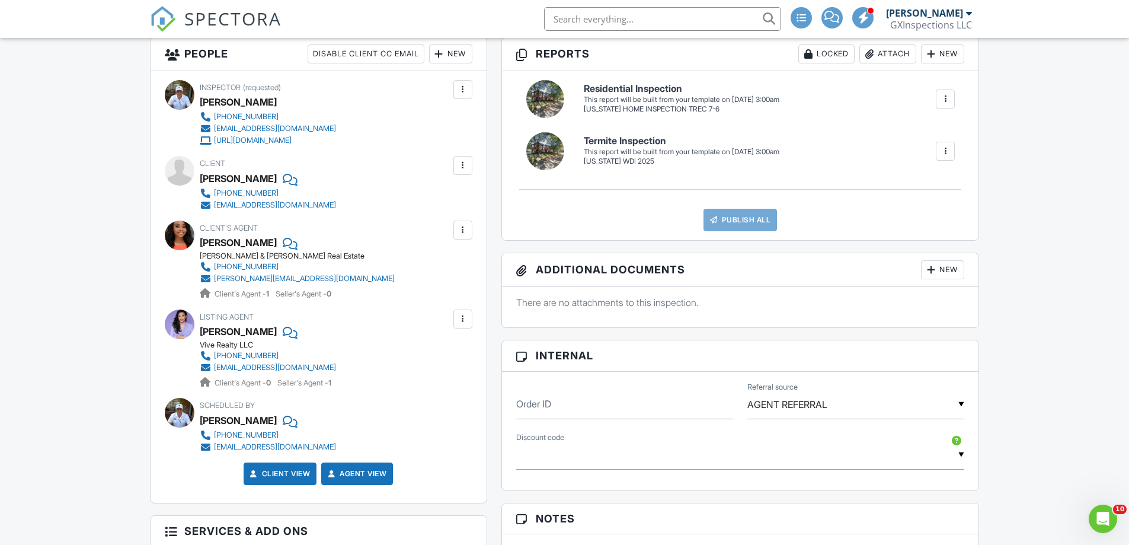
scroll to position [237, 0]
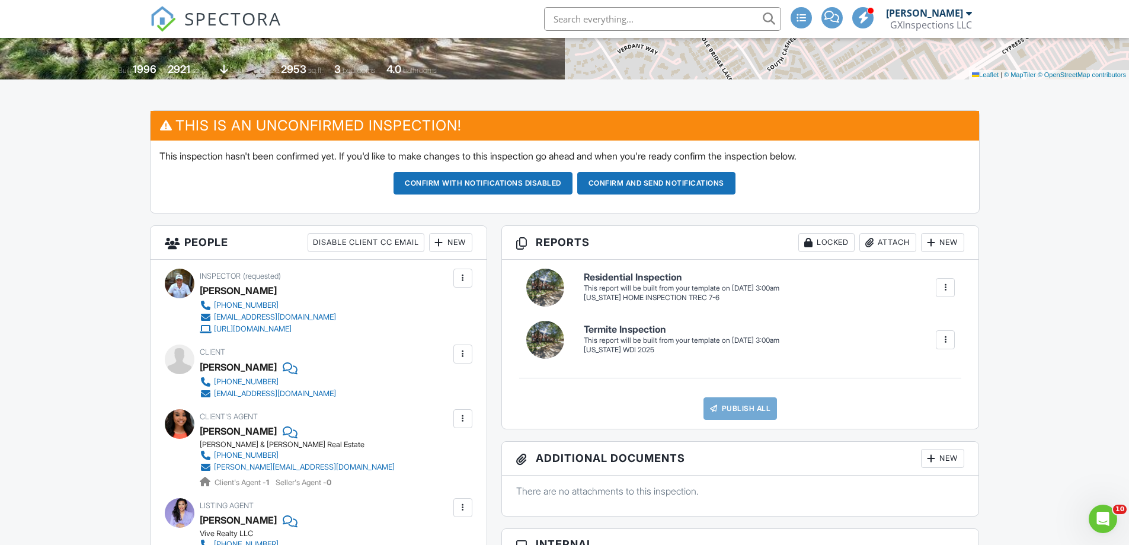
type textarea "termite check for sprinklers UPSTAIRS BLOWS HOT AIR SHE IS HAVING AC GUY LOOK A…"
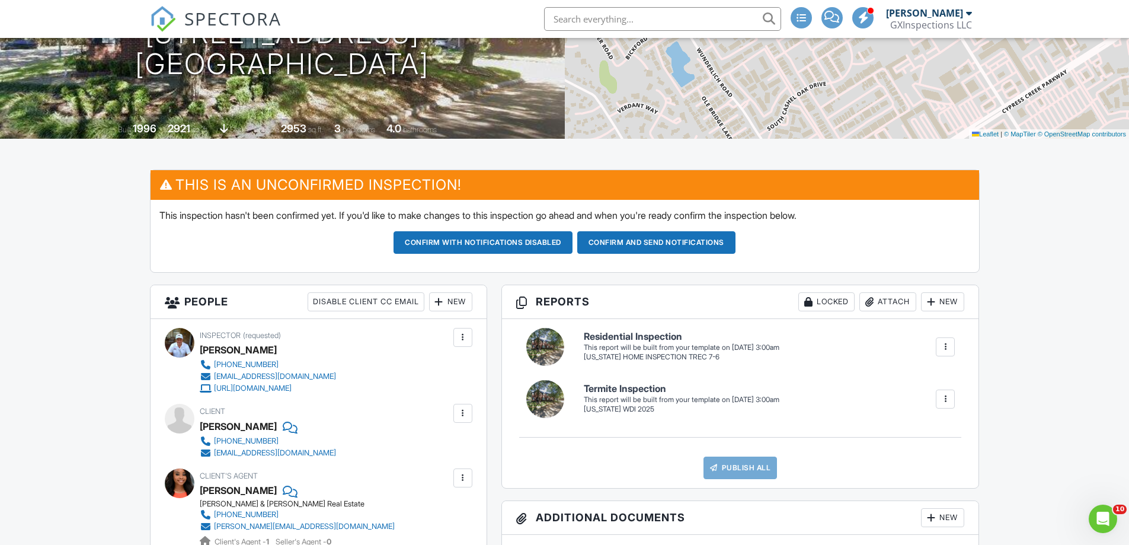
scroll to position [0, 0]
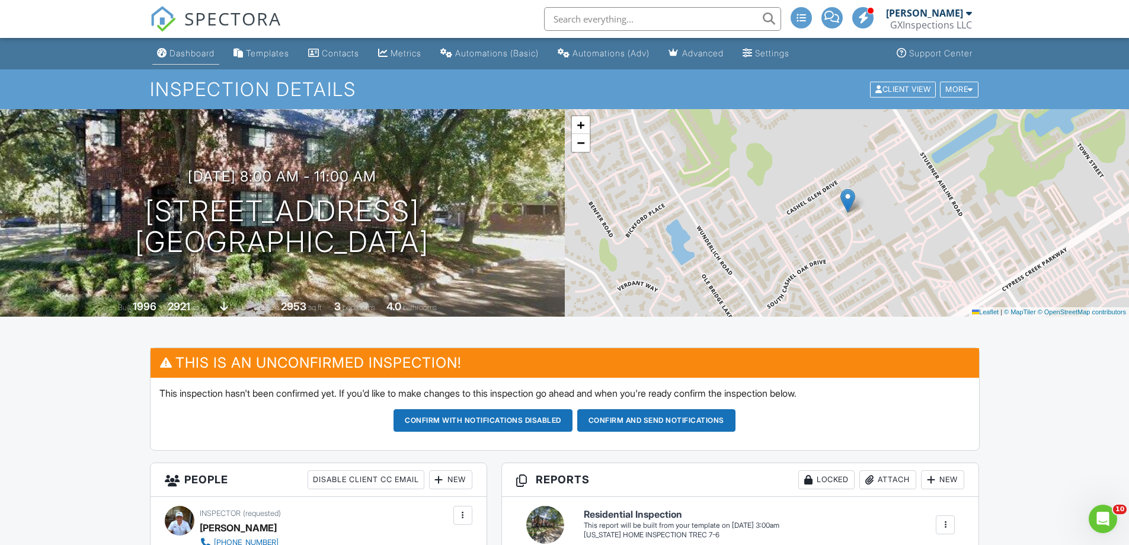
click at [194, 56] on div "Dashboard" at bounding box center [191, 53] width 45 height 10
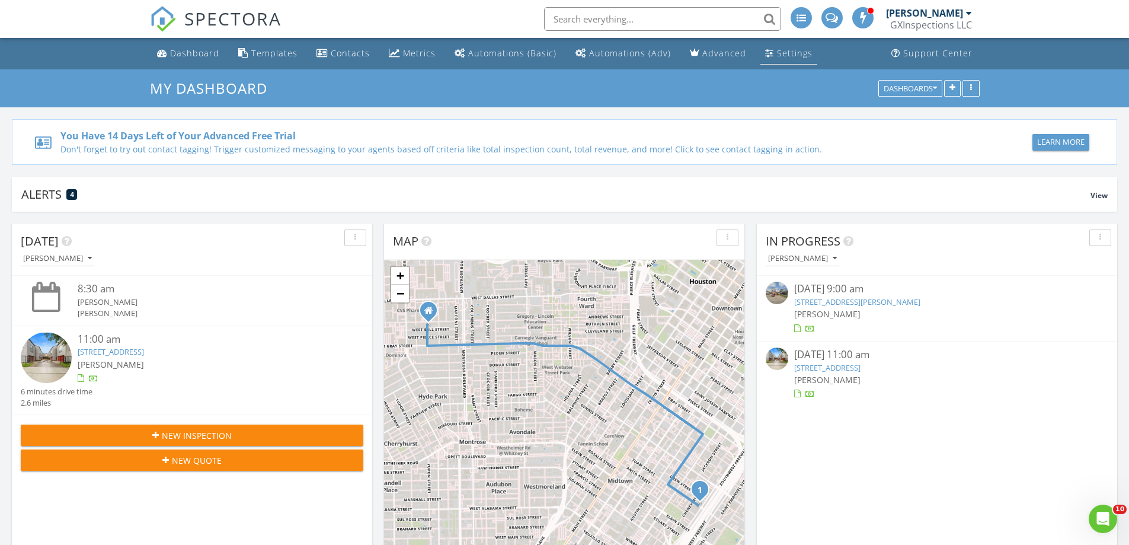
click at [777, 54] on div "Settings" at bounding box center [795, 52] width 36 height 11
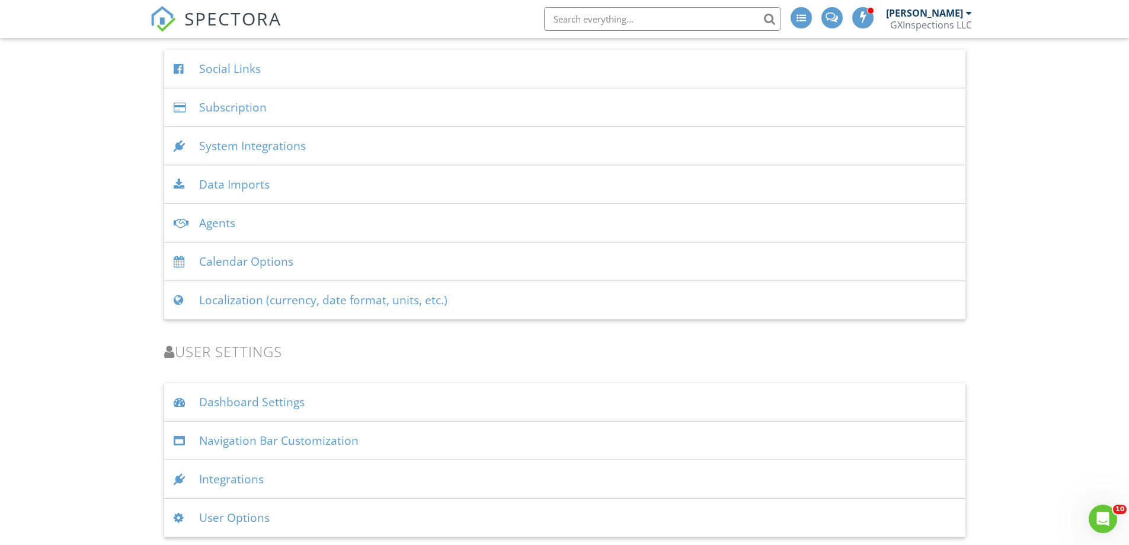
scroll to position [1426, 0]
click at [212, 218] on div "Agents" at bounding box center [564, 221] width 801 height 39
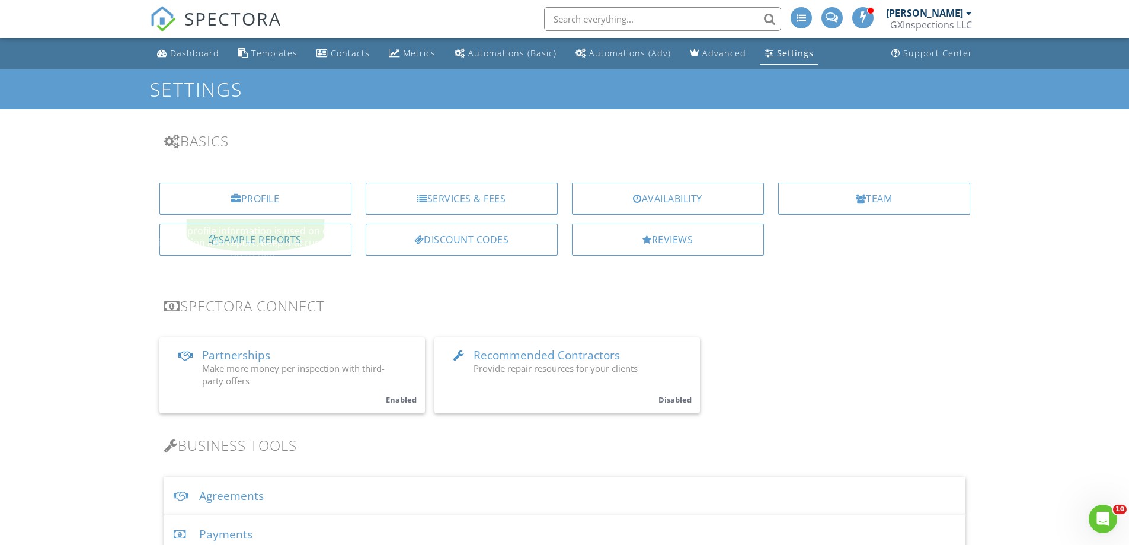
click at [191, 50] on div "Dashboard" at bounding box center [194, 52] width 49 height 11
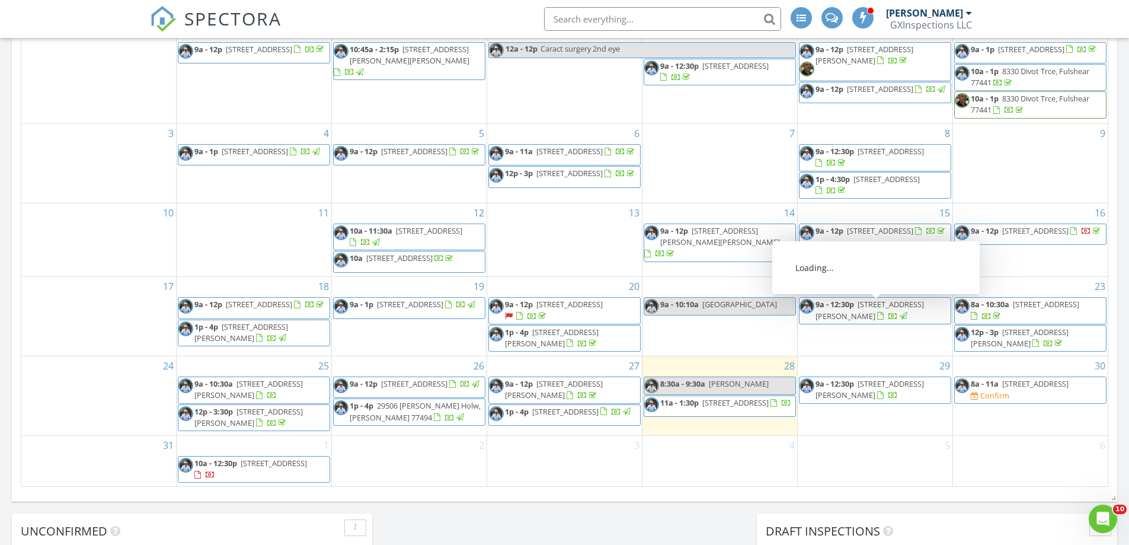
scroll to position [680, 0]
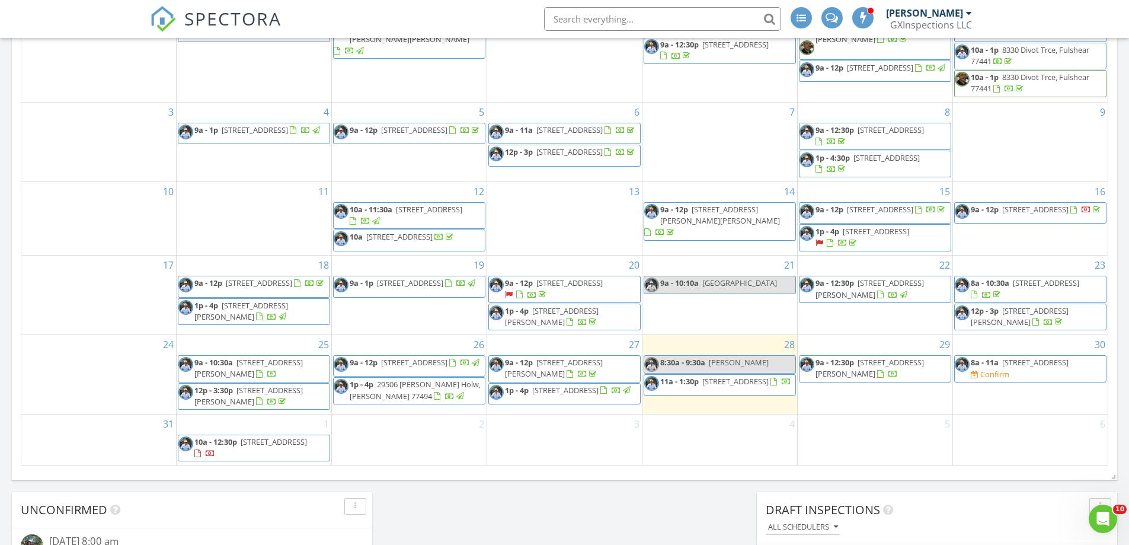
click at [1003, 367] on span "4611 Cashel Castle Dr, Houston 77069" at bounding box center [1035, 362] width 66 height 11
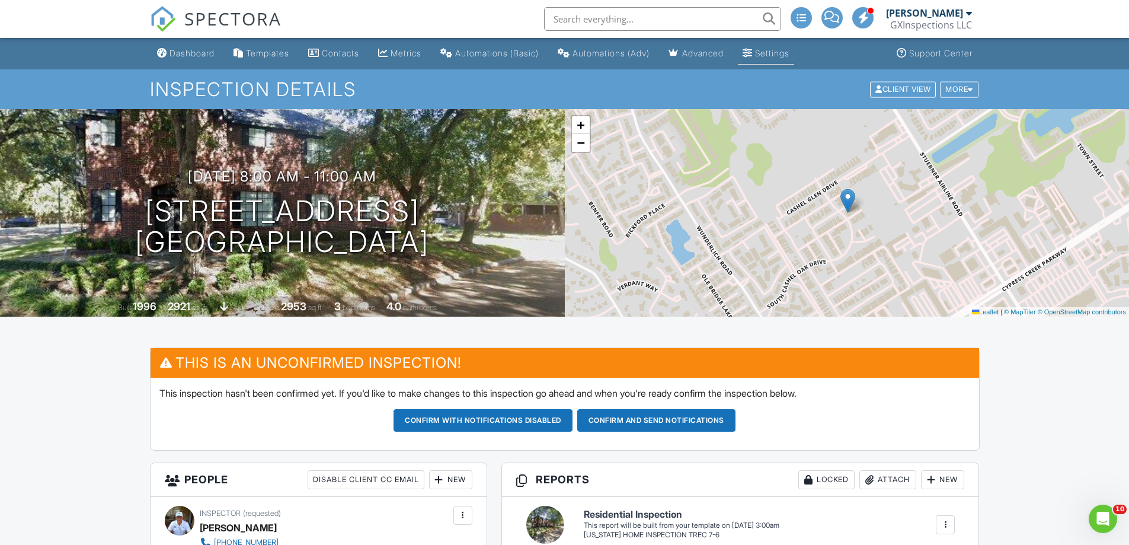
click at [789, 50] on div "Settings" at bounding box center [772, 53] width 34 height 10
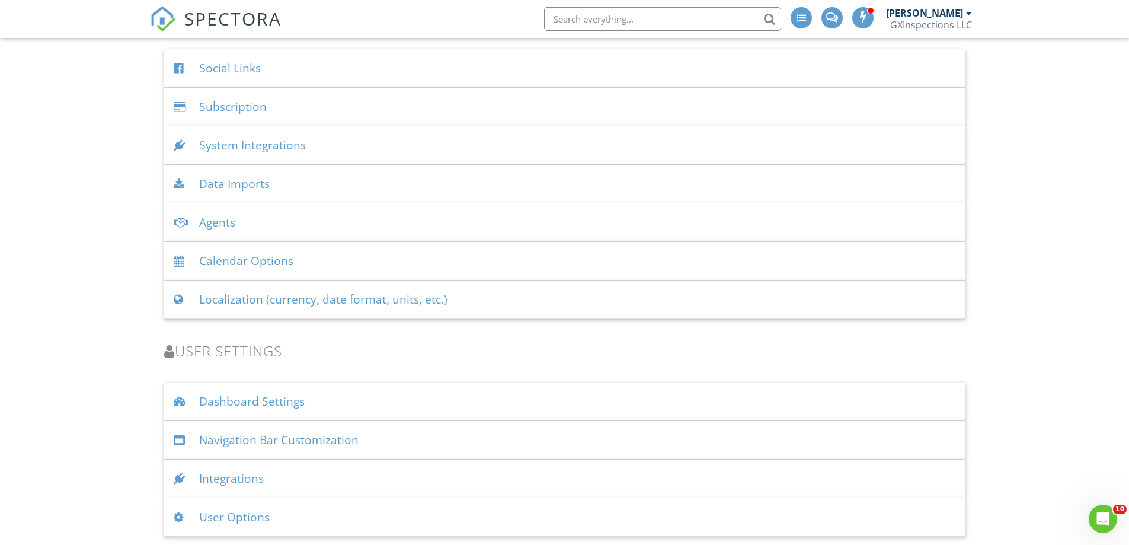
scroll to position [1426, 0]
click at [246, 399] on div "Dashboard Settings" at bounding box center [564, 400] width 801 height 39
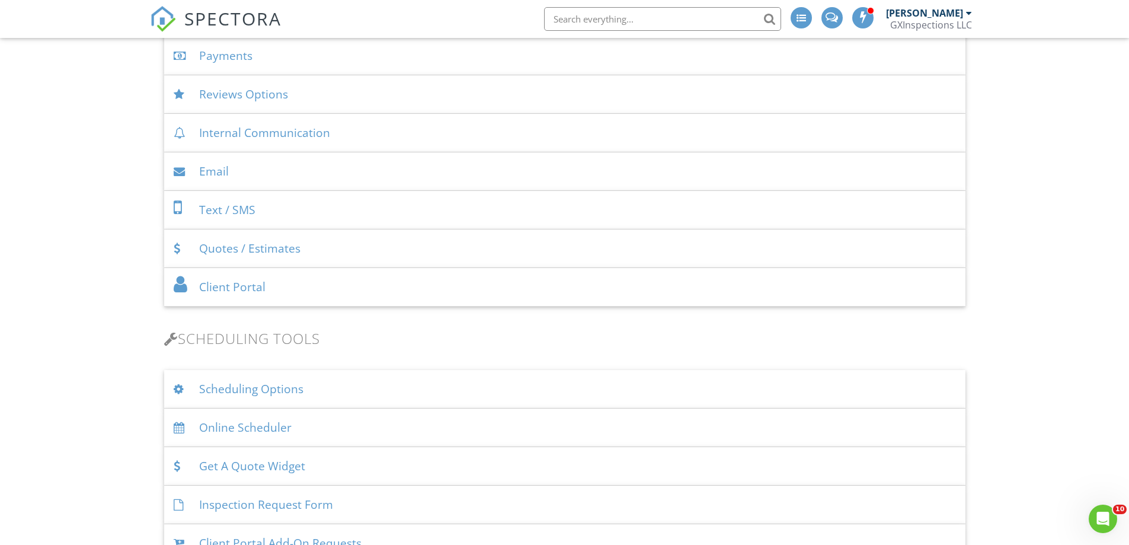
scroll to position [419, 0]
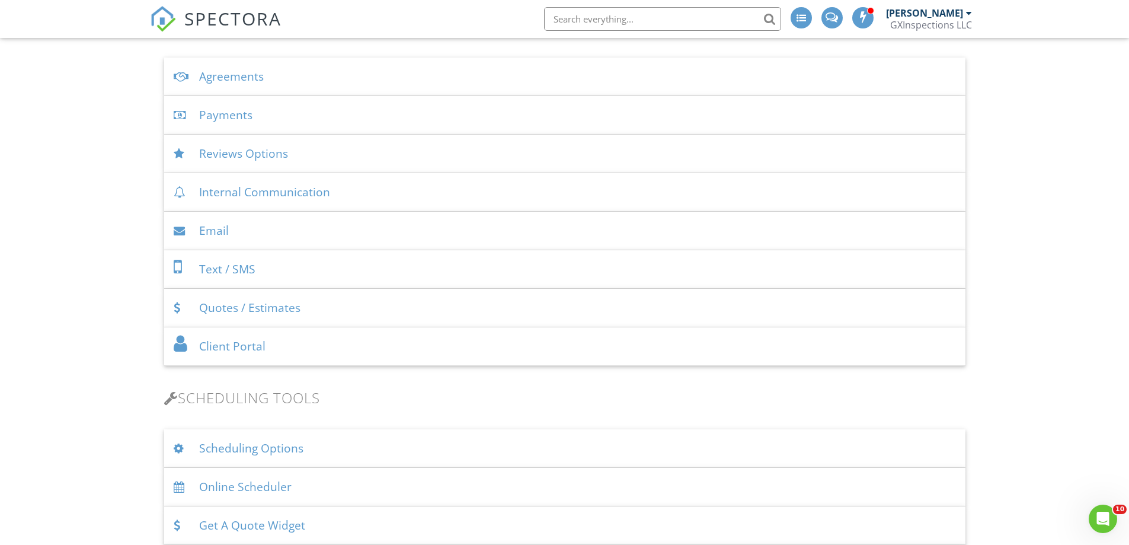
click at [280, 196] on div "Internal Communication" at bounding box center [564, 192] width 801 height 39
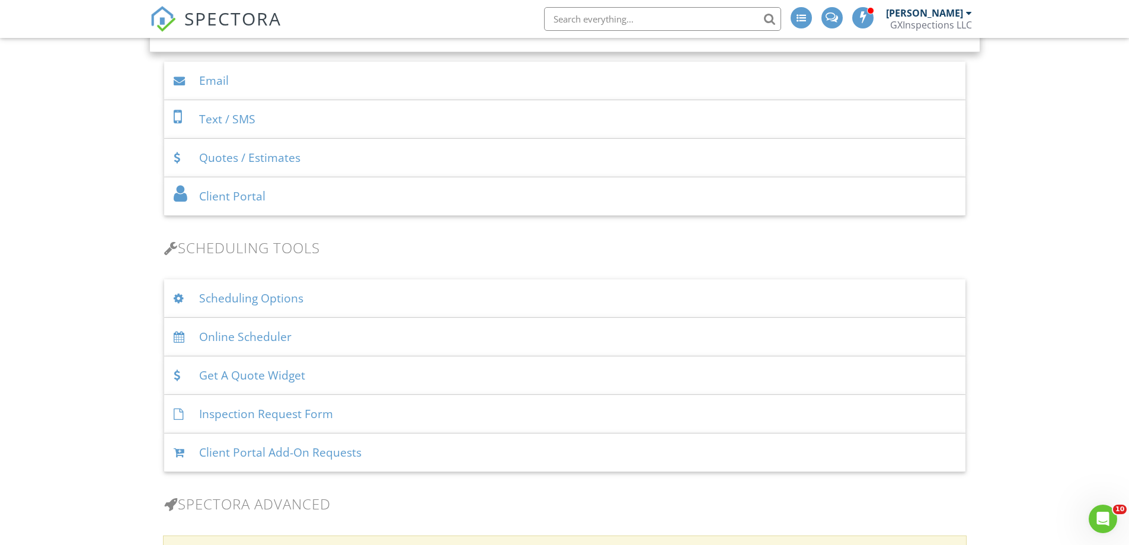
scroll to position [715, 0]
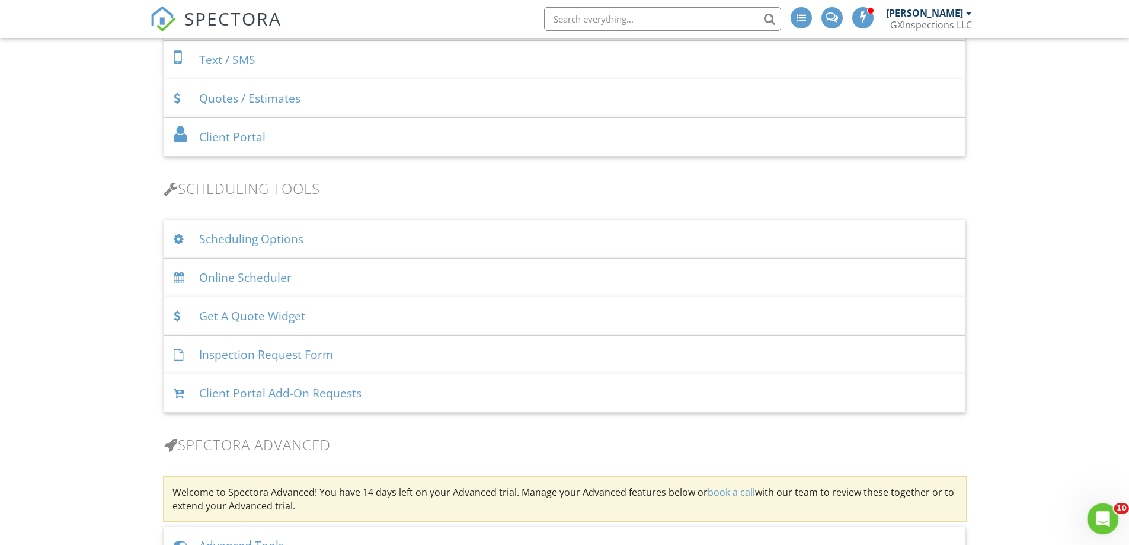
click at [1094, 522] on div "Open Intercom Messenger" at bounding box center [1100, 516] width 39 height 39
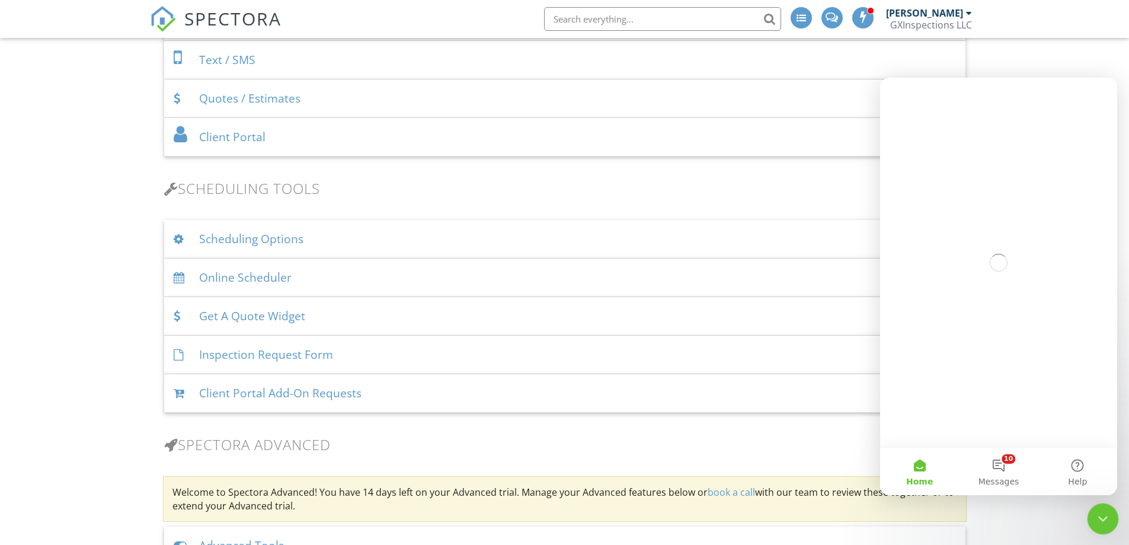
scroll to position [0, 0]
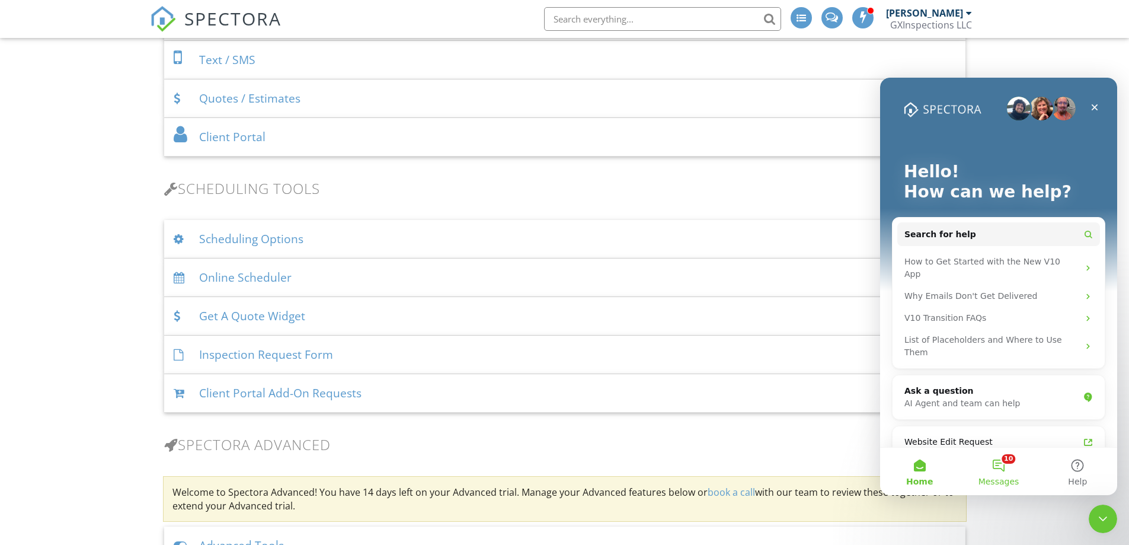
click at [1004, 466] on button "10 Messages" at bounding box center [998, 470] width 79 height 47
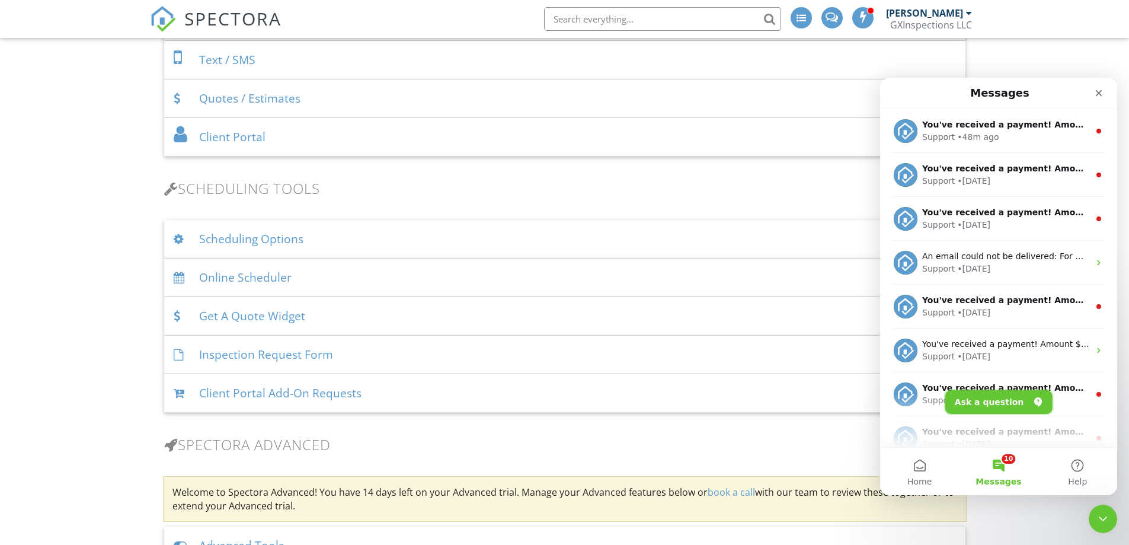
click at [979, 411] on button "Ask a question" at bounding box center [998, 402] width 107 height 24
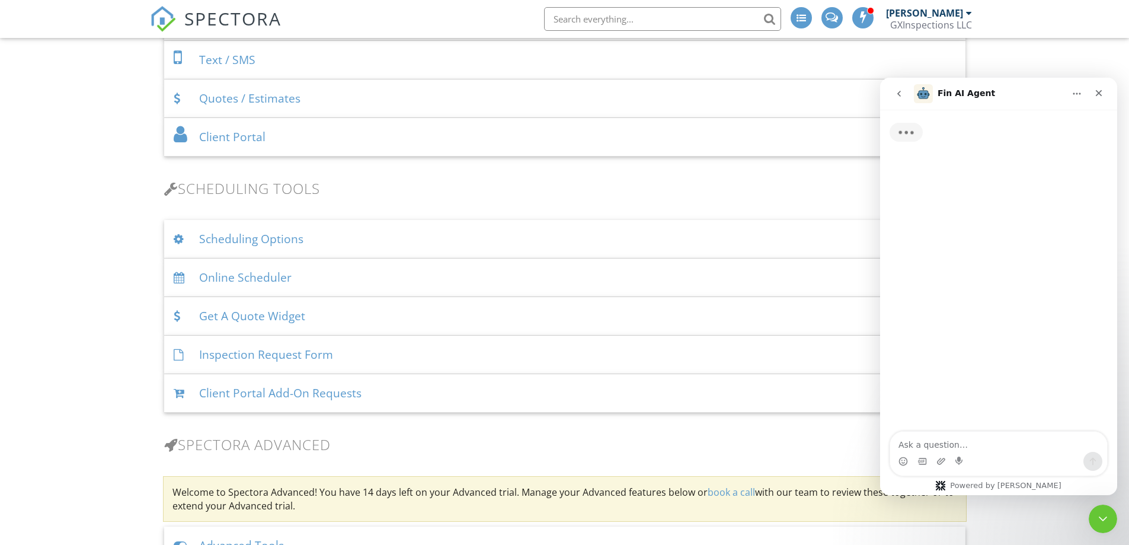
click at [924, 444] on textarea "Ask a question…" at bounding box center [998, 441] width 217 height 20
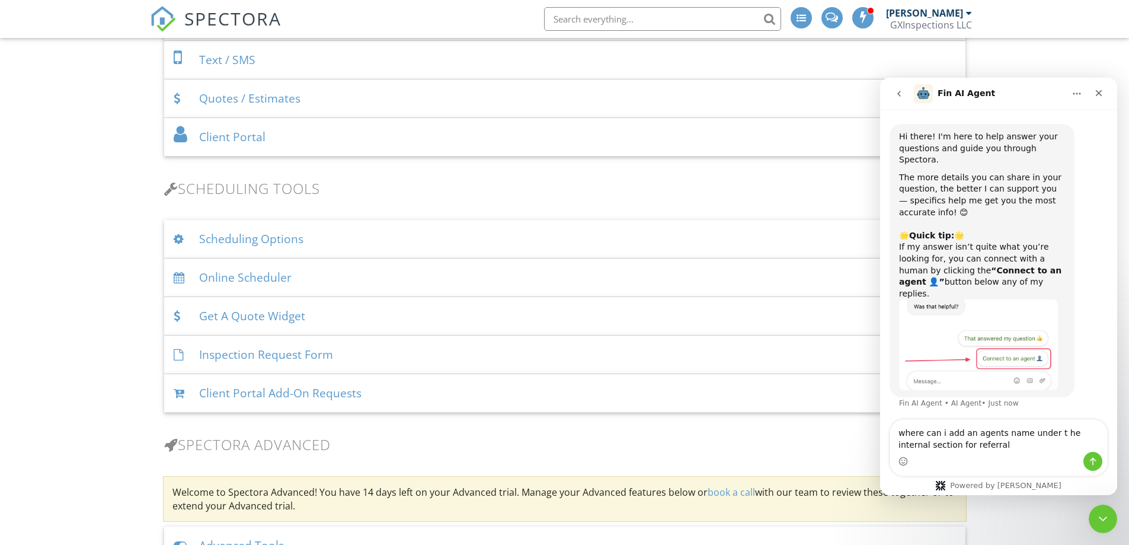
type textarea "where can i add an agents name under t he internal section for referrals"
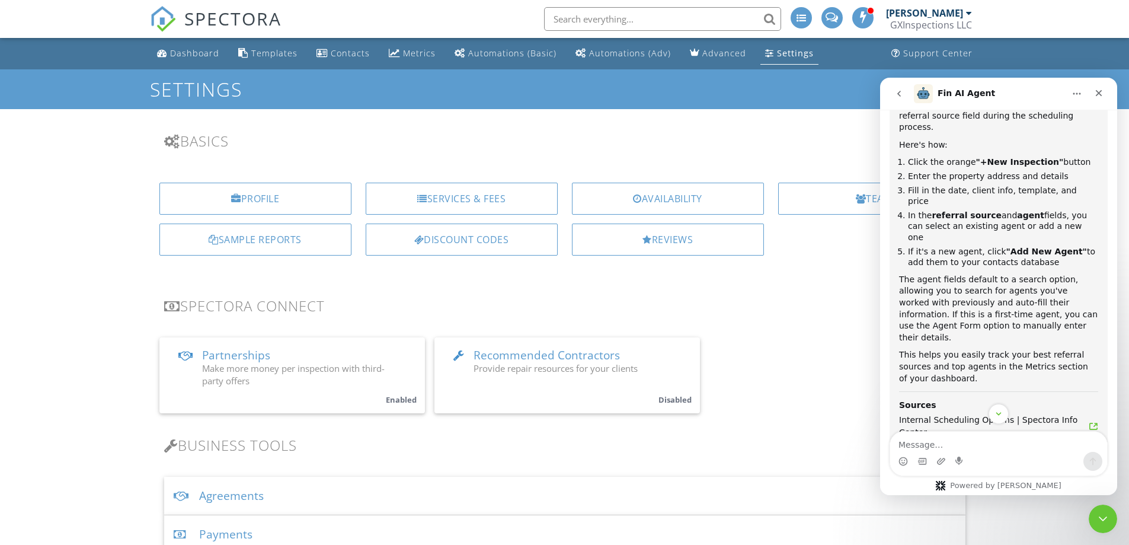
scroll to position [433, 0]
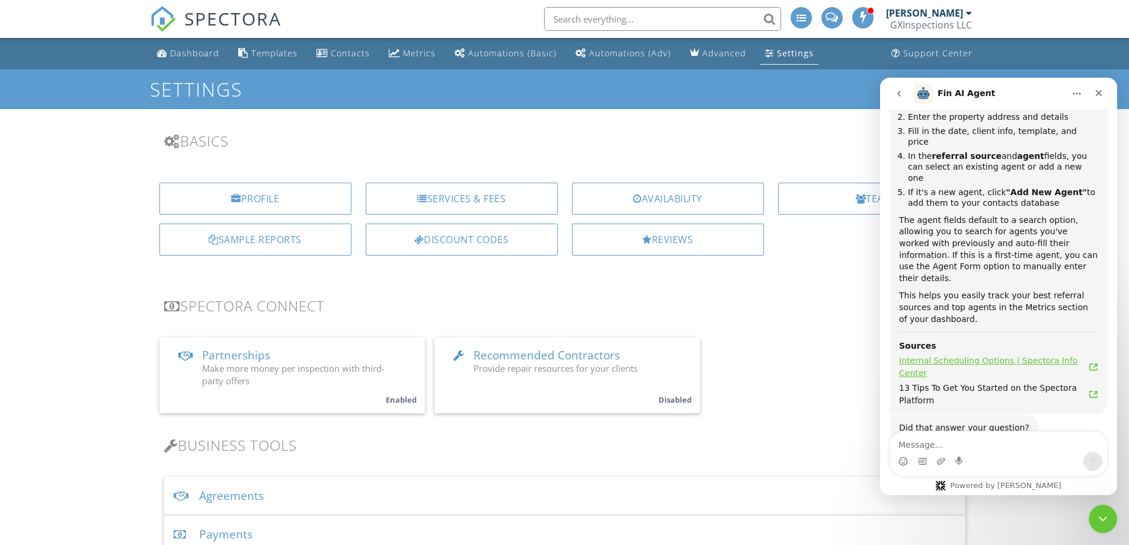
click at [957, 354] on span "Internal Scheduling Options | Spectora Info Center" at bounding box center [994, 366] width 190 height 25
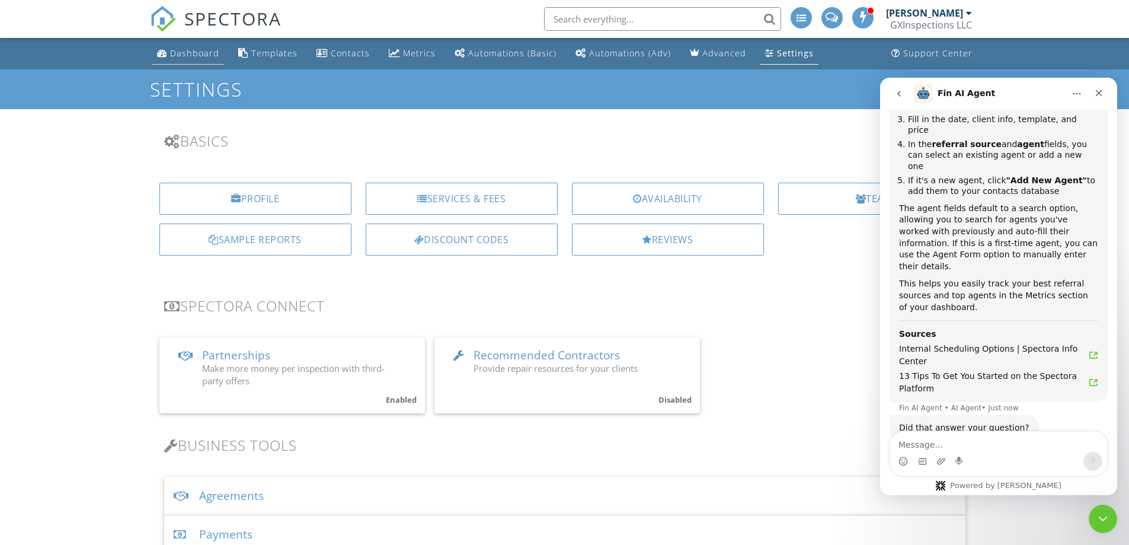
click at [181, 57] on div "Dashboard" at bounding box center [194, 52] width 49 height 11
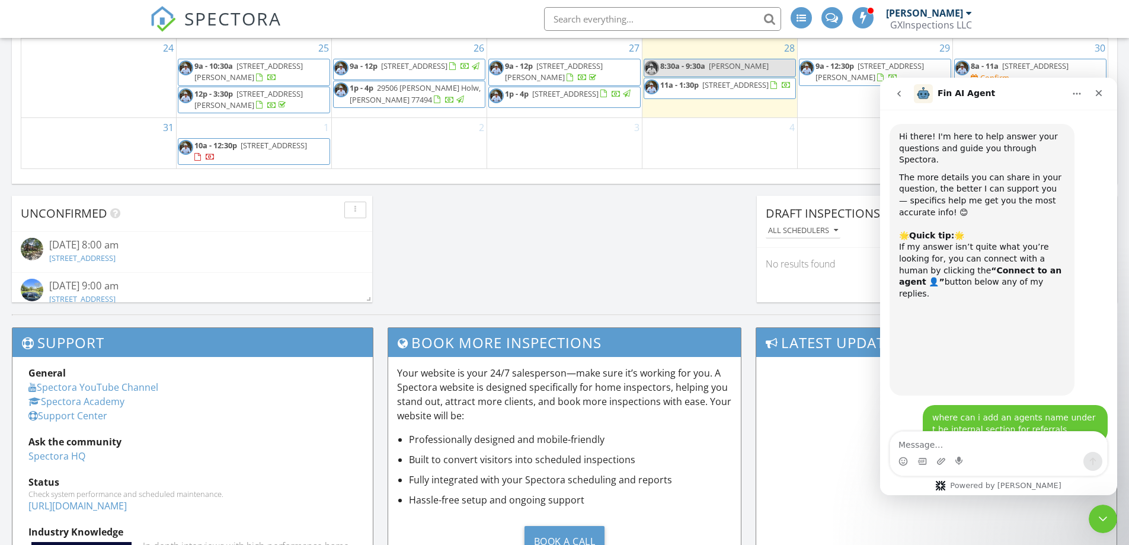
scroll to position [457, 0]
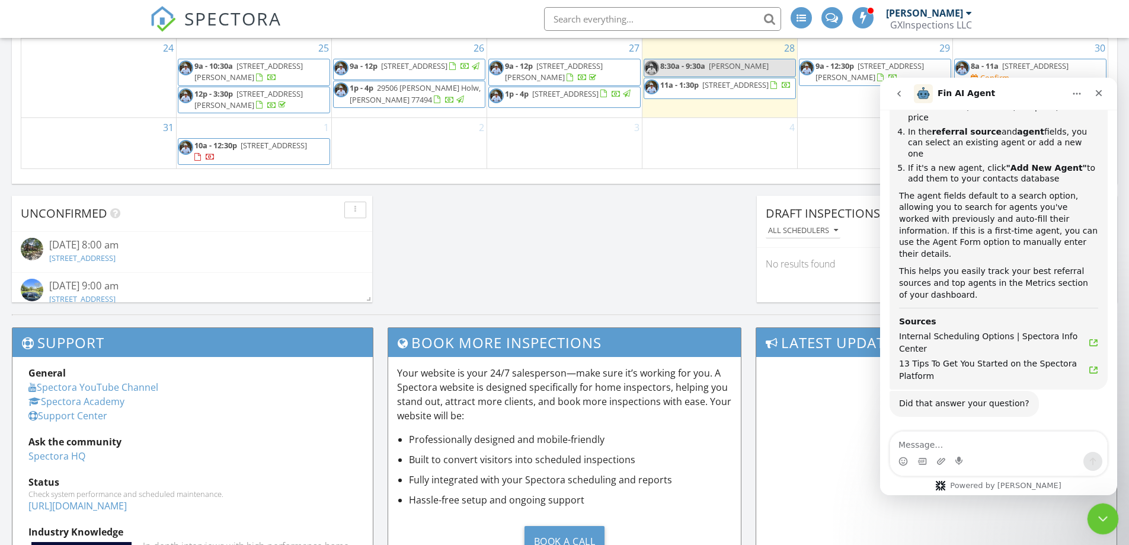
click at [1101, 510] on icon "Close Intercom Messenger" at bounding box center [1101, 517] width 14 height 14
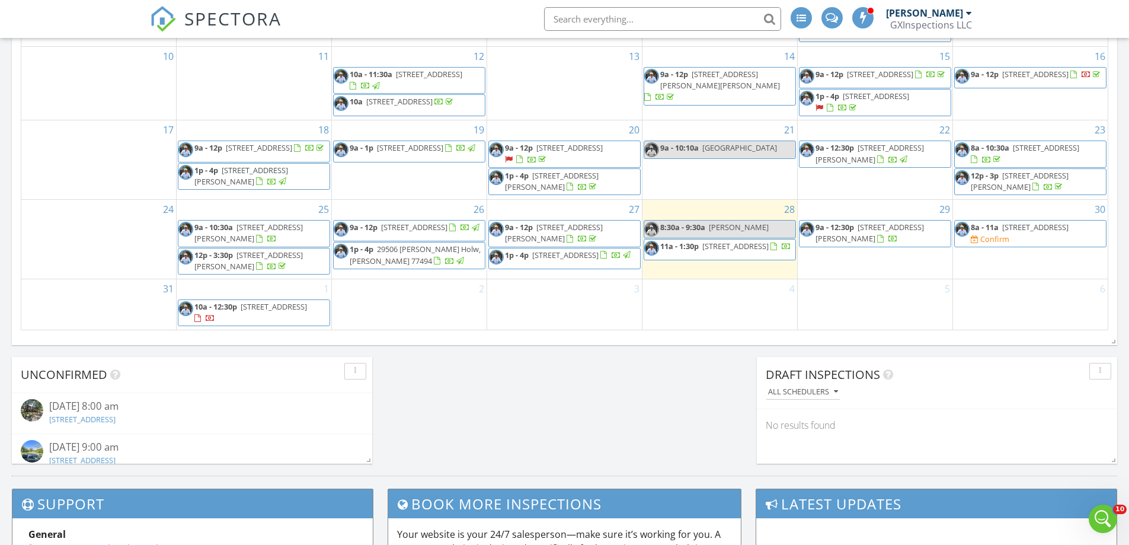
scroll to position [798, 0]
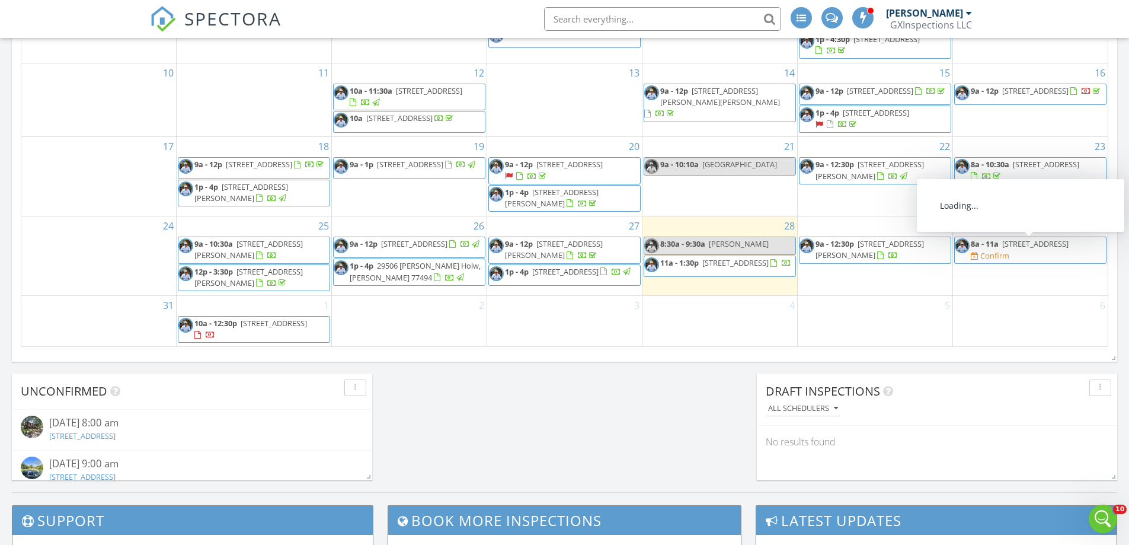
click at [1023, 249] on span "[STREET_ADDRESS]" at bounding box center [1035, 243] width 66 height 11
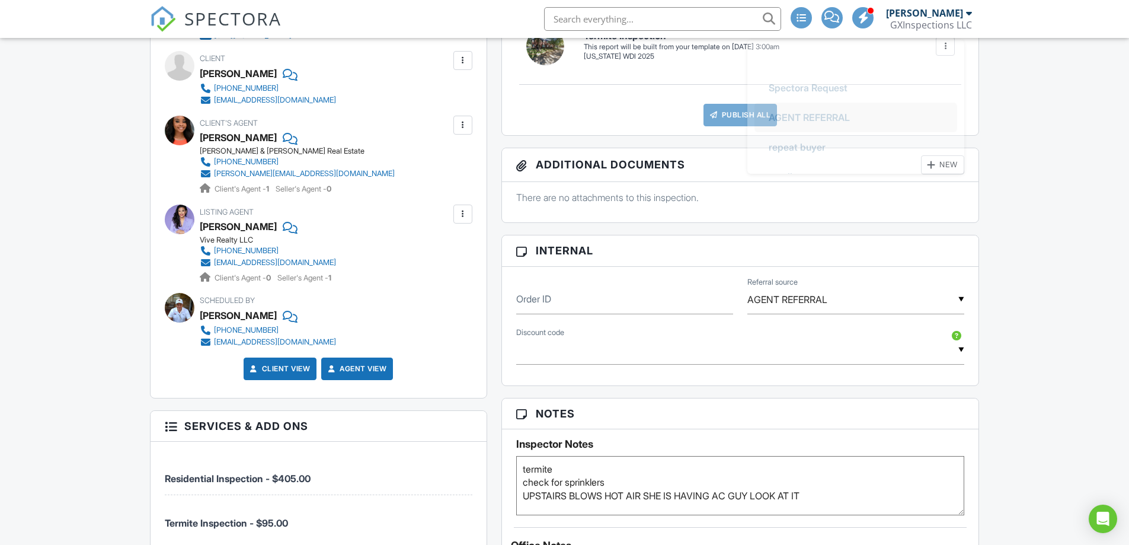
scroll to position [59, 0]
click at [959, 297] on input "AGENT REFERRAL" at bounding box center [855, 299] width 217 height 29
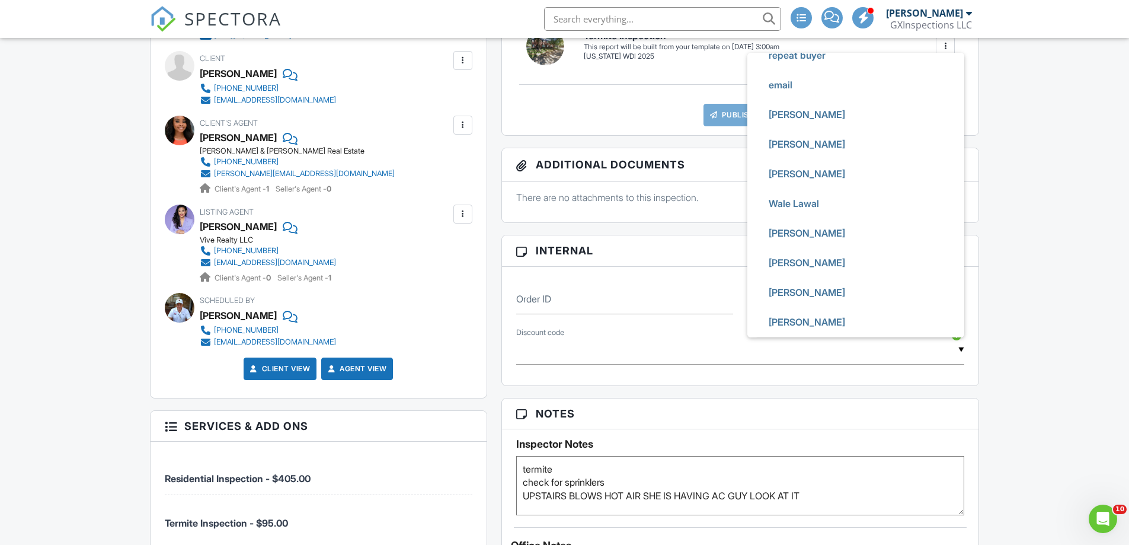
scroll to position [0, 0]
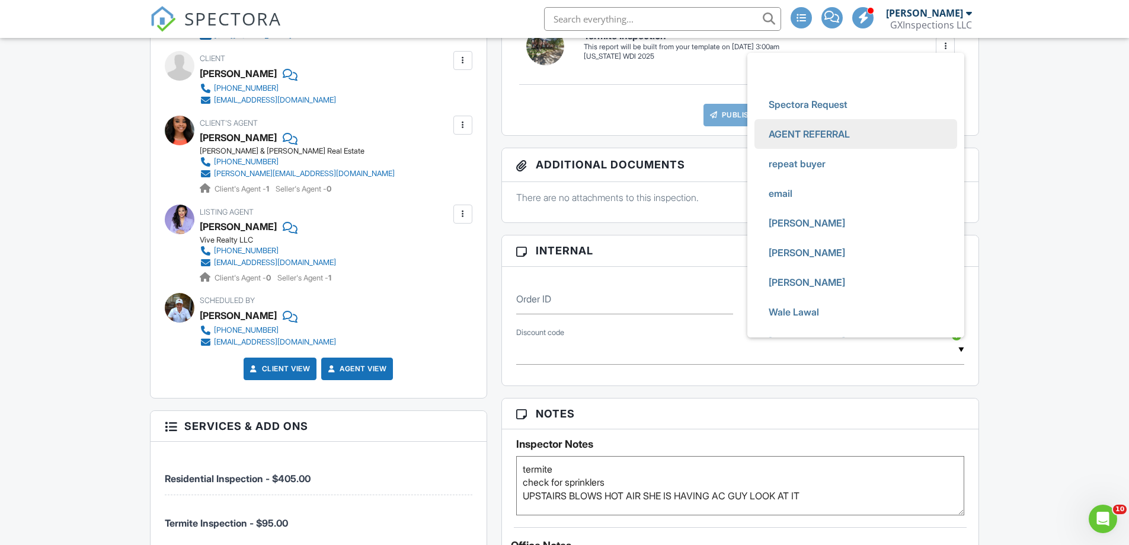
click at [1024, 277] on div "Dashboard Templates Contacts Metrics Automations (Basic) Automations (Adv) Adva…" at bounding box center [564, 352] width 1129 height 1689
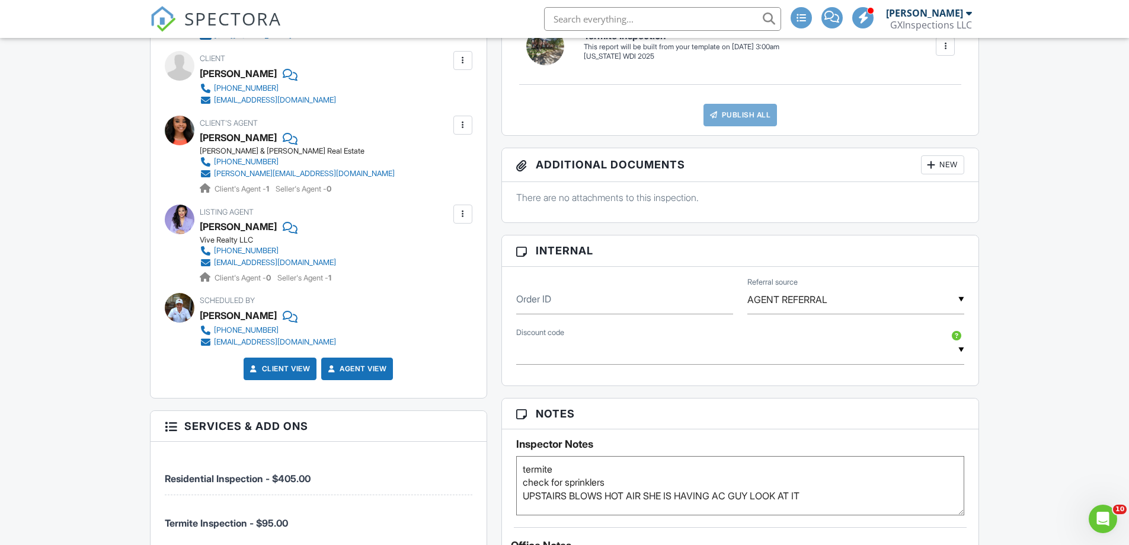
scroll to position [59, 0]
click at [783, 295] on input "AGENT REFERRAL" at bounding box center [855, 299] width 217 height 29
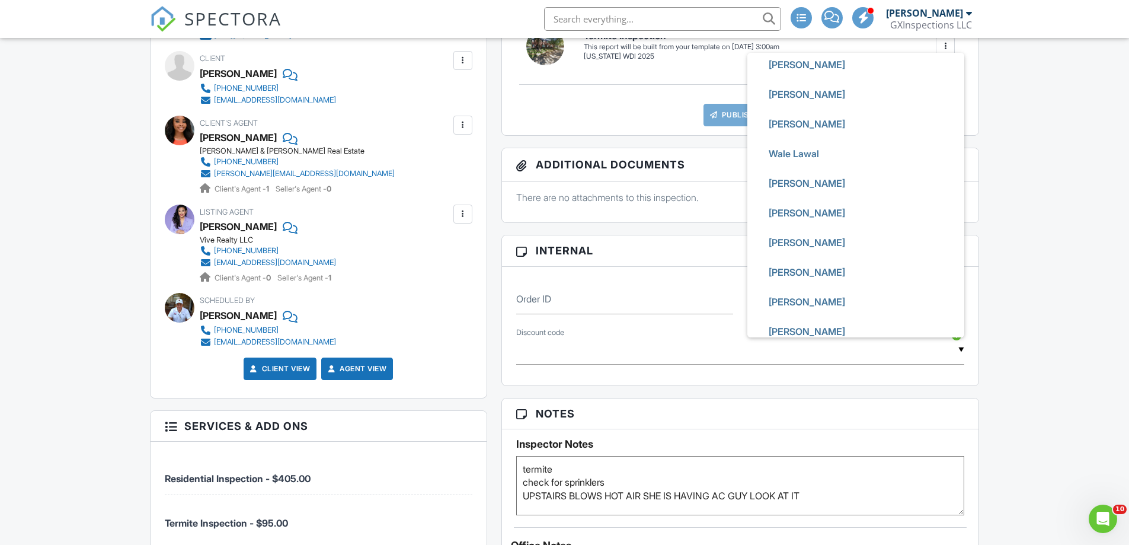
scroll to position [174, 0]
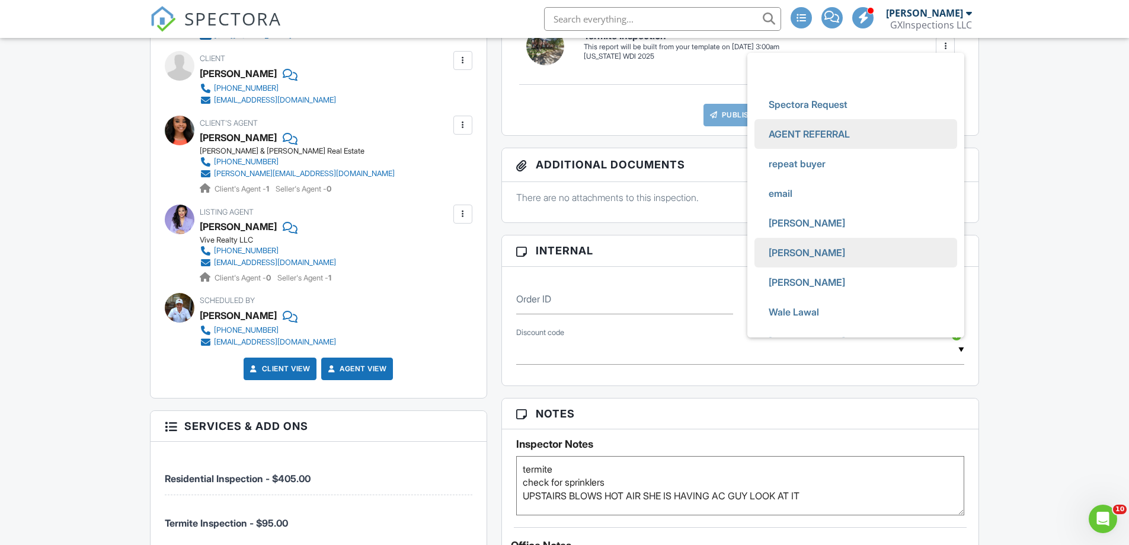
click at [803, 159] on span "repeat buyer" at bounding box center [797, 164] width 76 height 30
type input "repeat buyer"
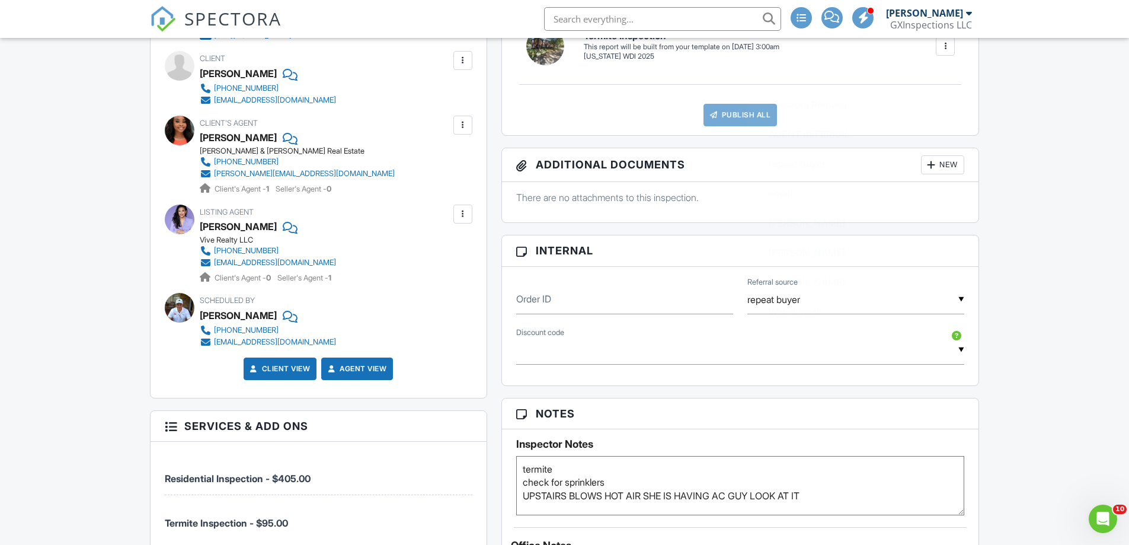
scroll to position [0, 0]
click at [526, 256] on div at bounding box center [522, 250] width 12 height 12
click at [575, 251] on h3 "Internal" at bounding box center [740, 250] width 477 height 31
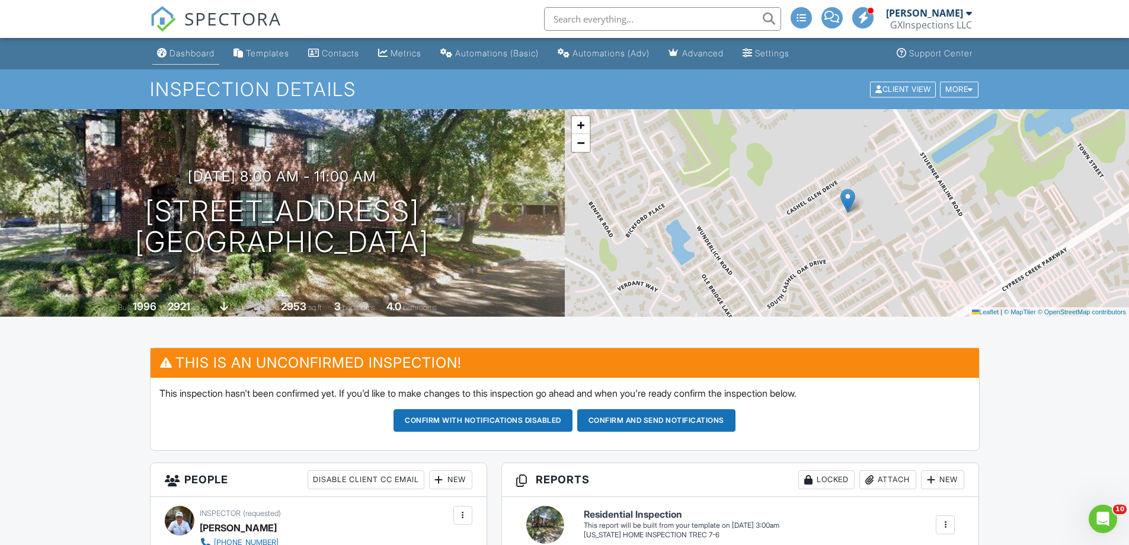
click at [219, 50] on link "Dashboard" at bounding box center [185, 54] width 67 height 22
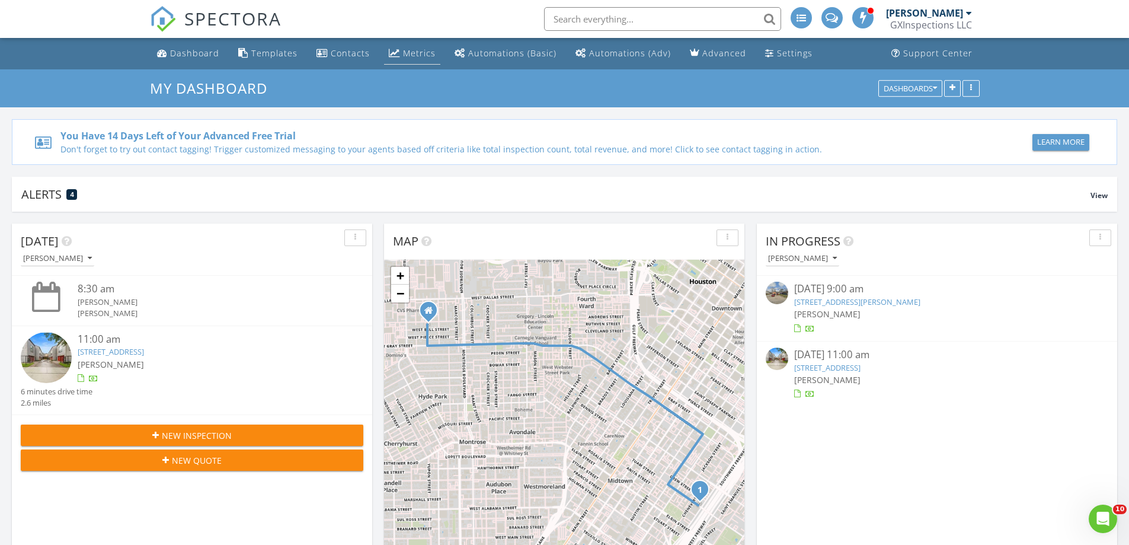
click at [413, 52] on div "Metrics" at bounding box center [419, 52] width 33 height 11
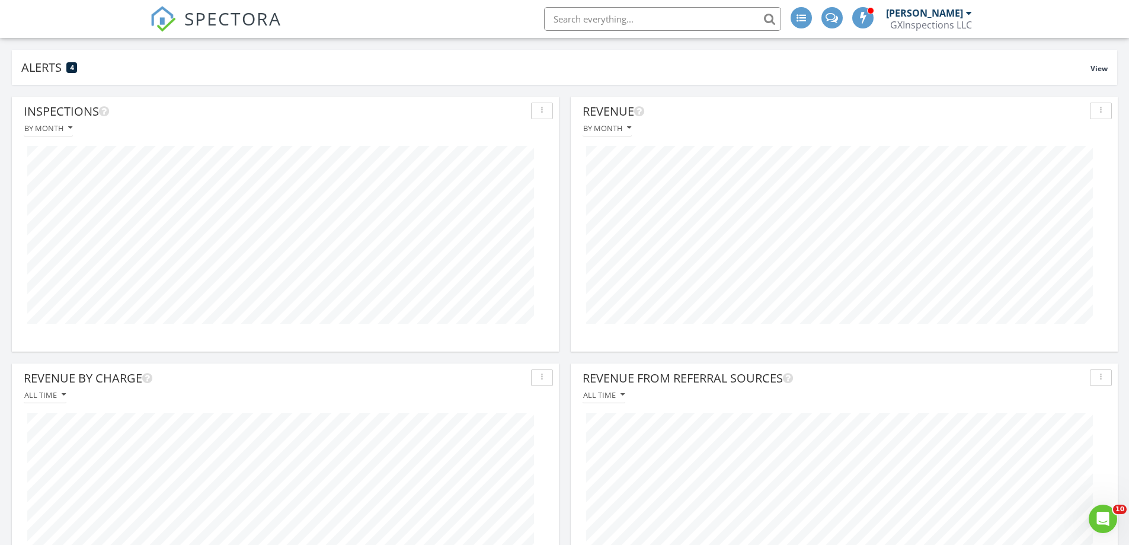
scroll to position [255, 547]
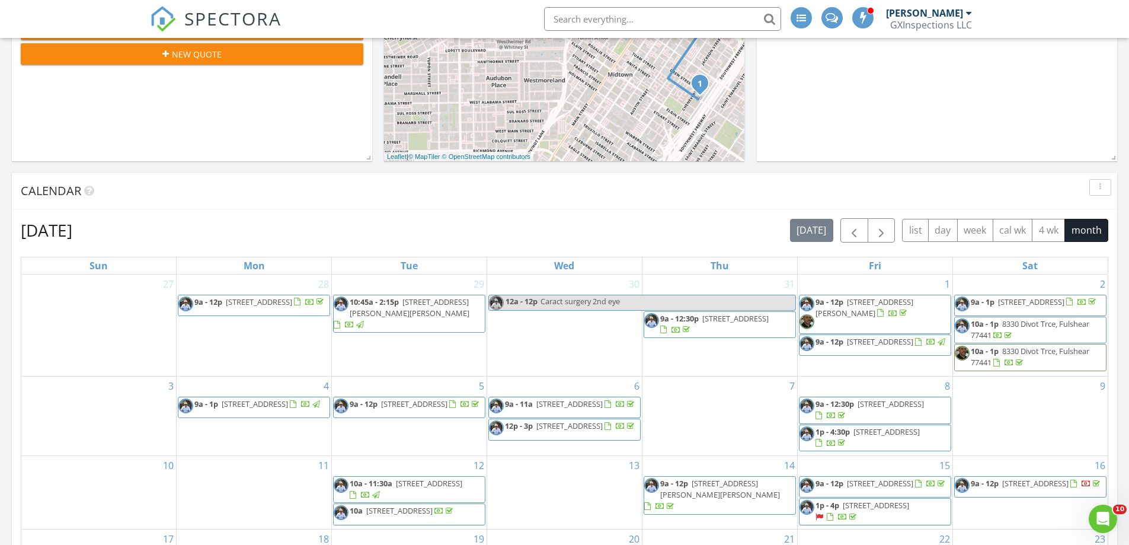
scroll to position [652, 0]
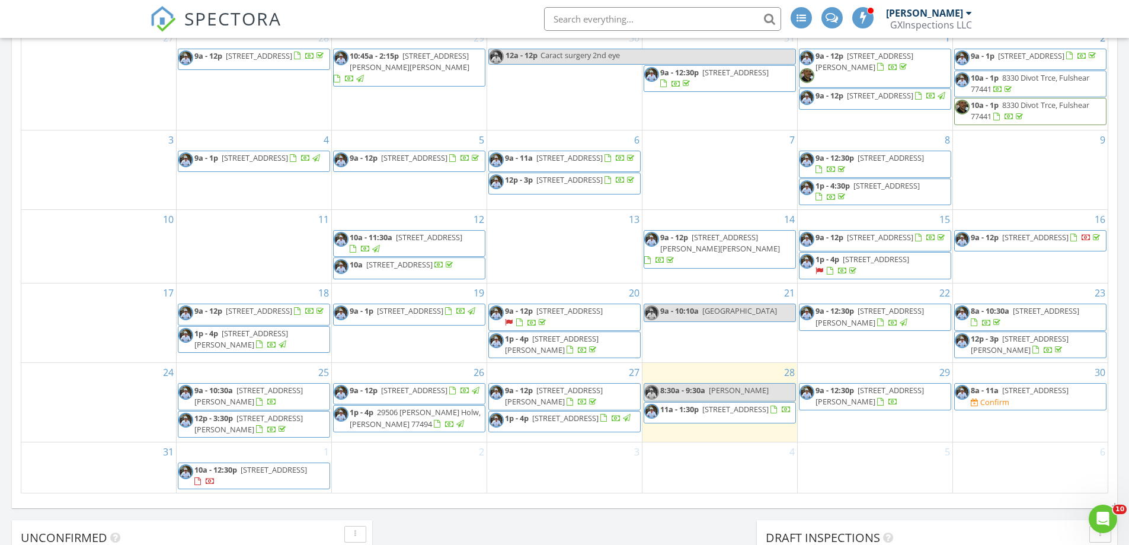
click at [396, 59] on span "10:45a - 2:15p" at bounding box center [374, 55] width 49 height 11
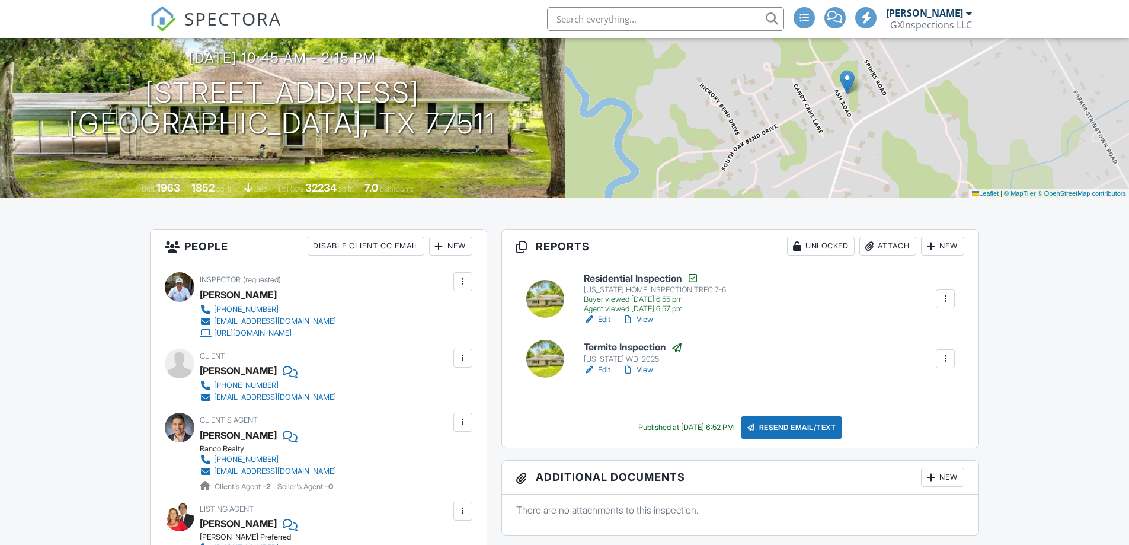
scroll to position [119, 0]
click at [648, 317] on link "View" at bounding box center [637, 319] width 31 height 12
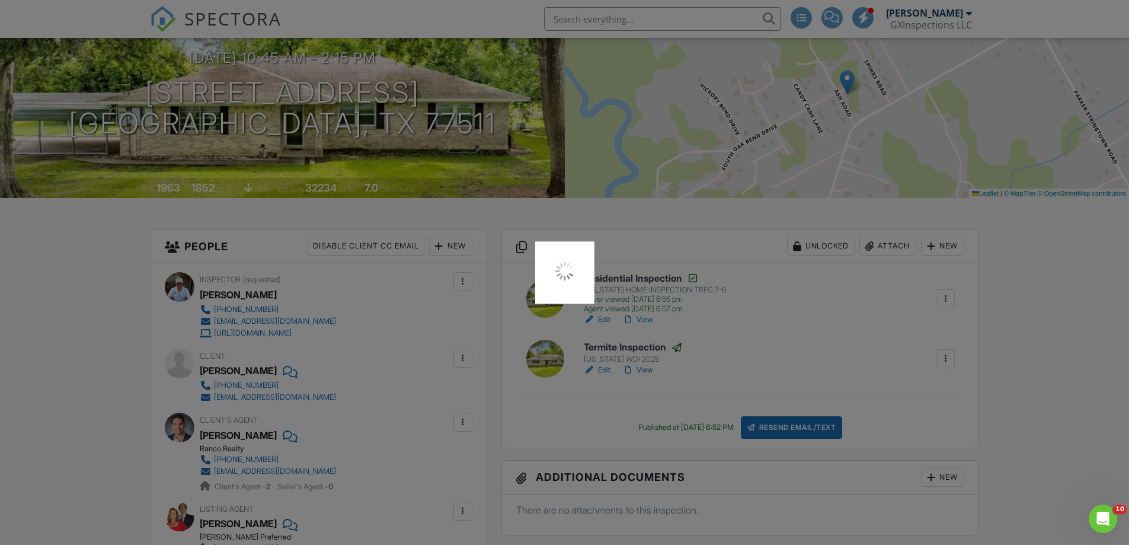
scroll to position [0, 0]
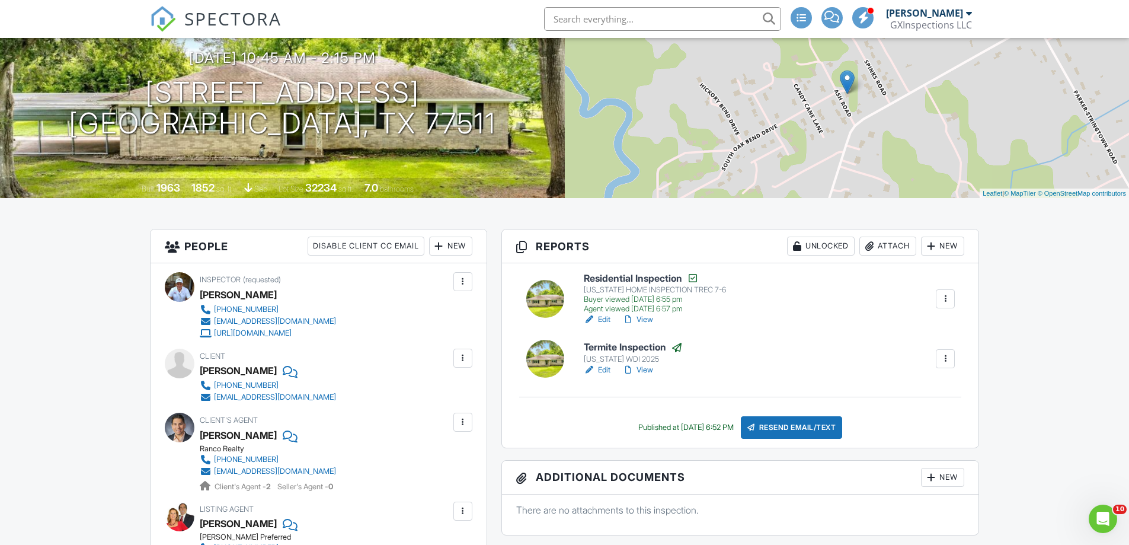
click at [646, 318] on link "View" at bounding box center [637, 319] width 31 height 12
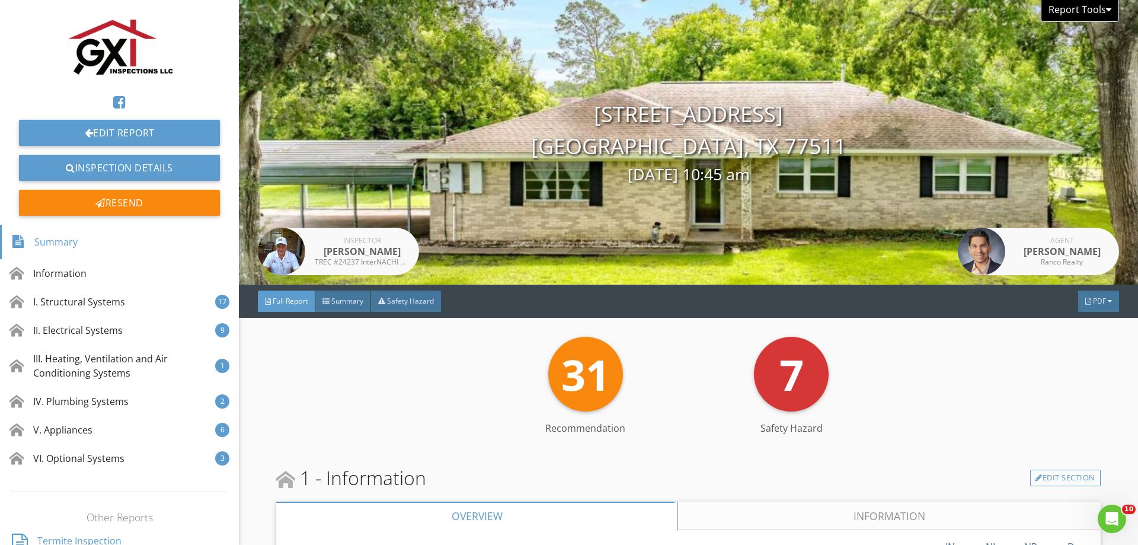
click at [1101, 2] on div "Report Tools" at bounding box center [1079, 11] width 78 height 22
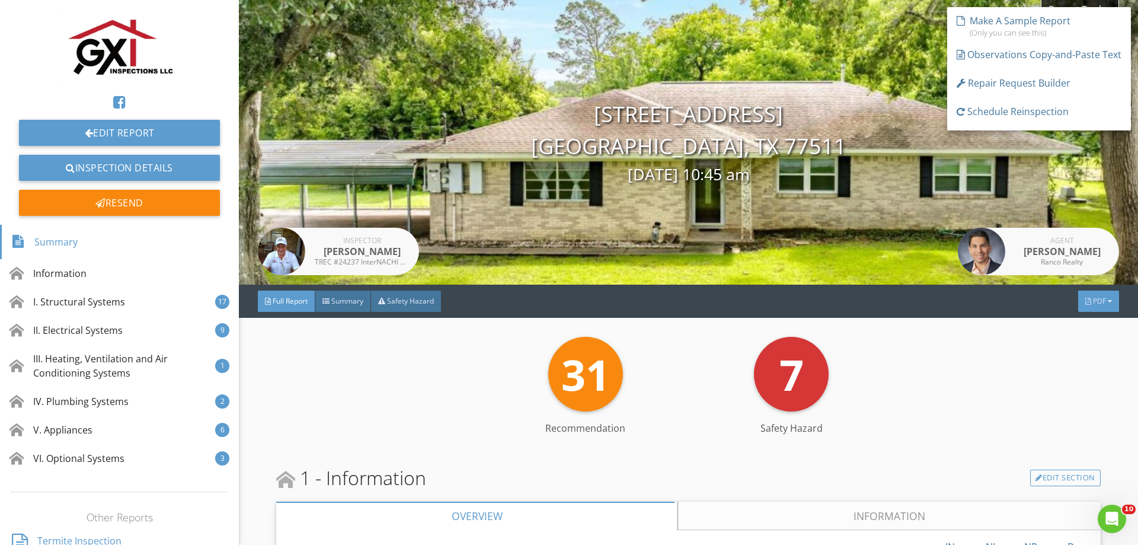
click at [1093, 298] on span "PDF" at bounding box center [1099, 301] width 13 height 10
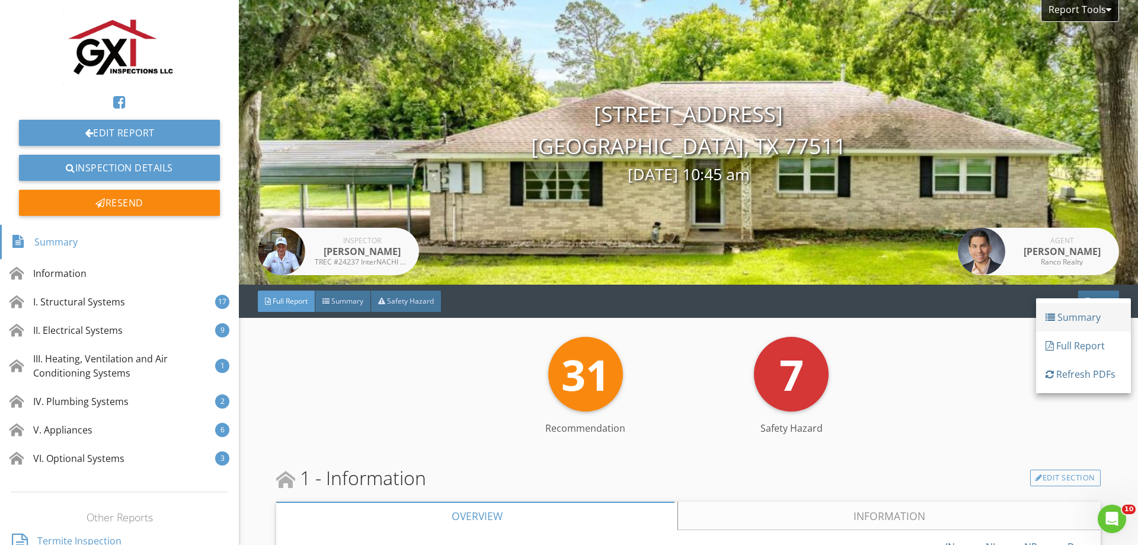
click at [1080, 316] on div "Summary" at bounding box center [1083, 317] width 76 height 14
click at [1107, 302] on div "PDF" at bounding box center [1098, 300] width 41 height 21
click at [1071, 350] on div "Full Report" at bounding box center [1083, 349] width 76 height 14
